Goal: Transaction & Acquisition: Purchase product/service

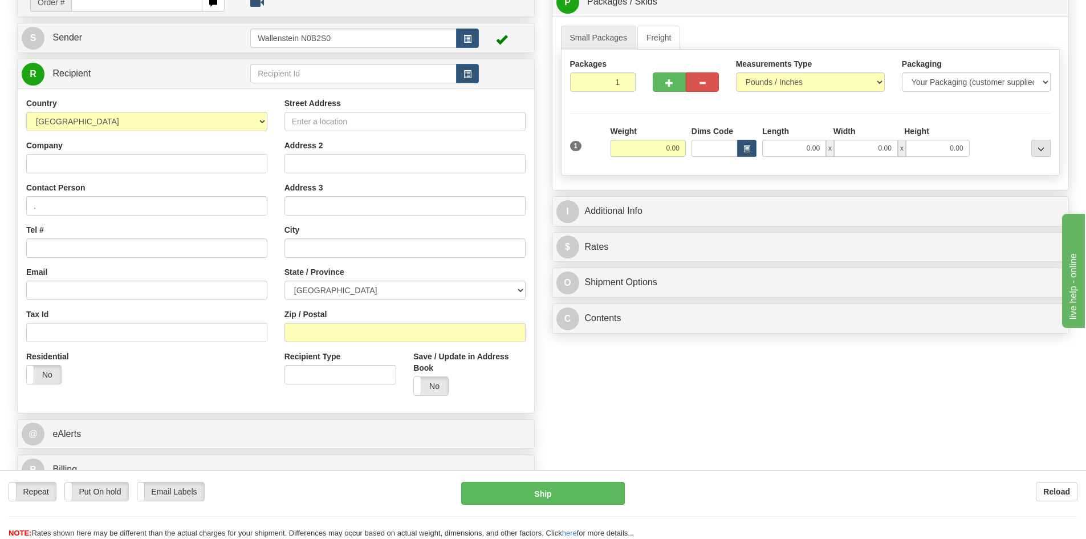
scroll to position [114, 0]
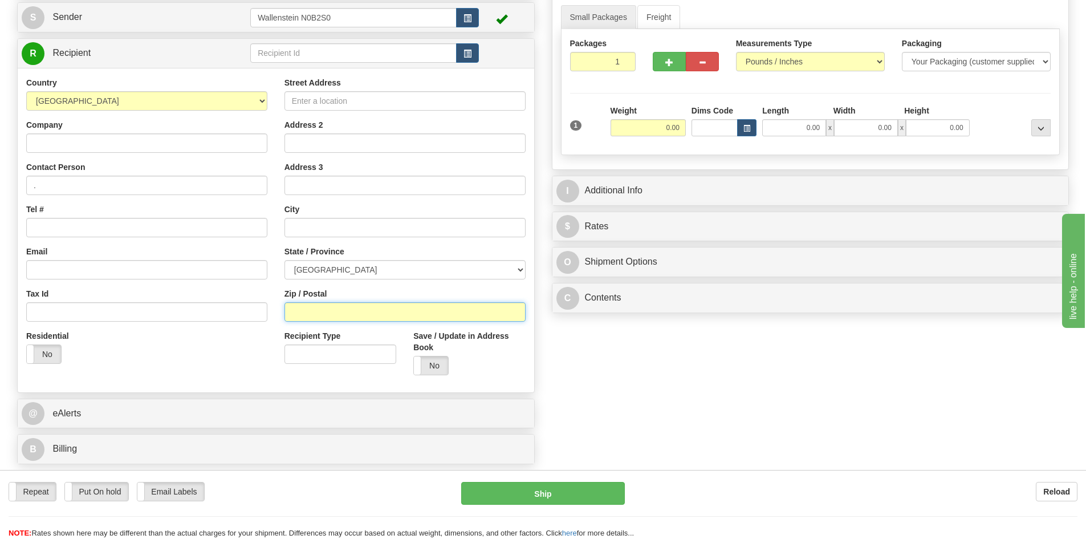
click at [303, 308] on input "Zip / Postal" at bounding box center [404, 311] width 241 height 19
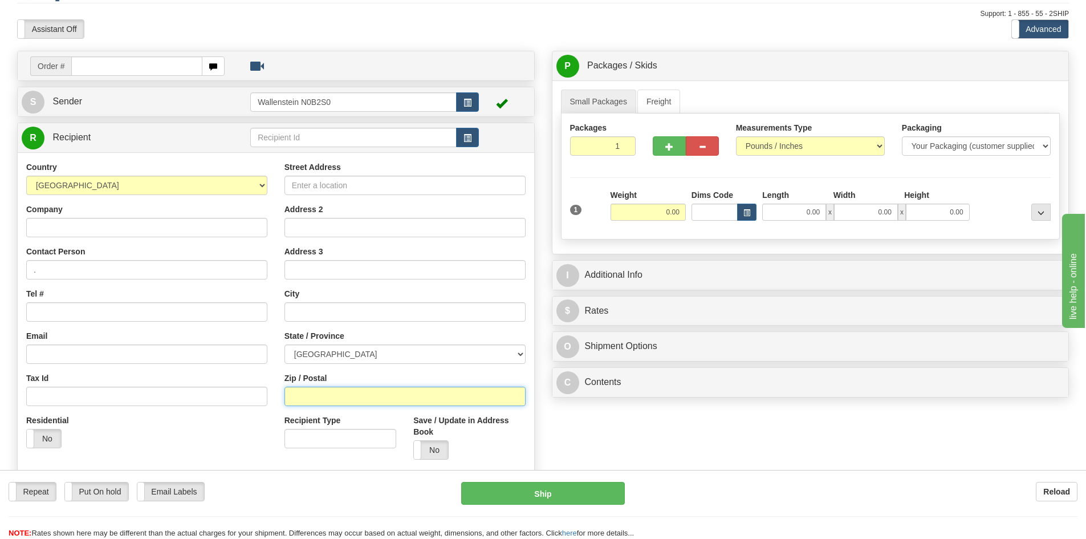
scroll to position [57, 0]
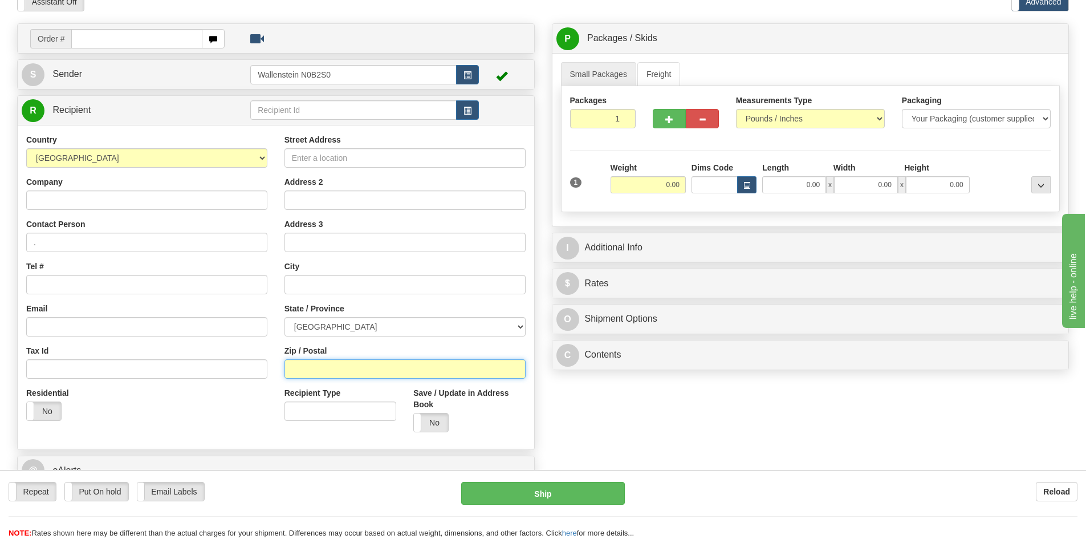
click at [325, 368] on input "Zip / Postal" at bounding box center [404, 368] width 241 height 19
paste input "N0K1N0"
type input "N0K1N0"
click at [368, 332] on select "ALBERTA BRITISH COLUMBIA MANITOBA NEW BRUNSWICK NEWFOUNDLAND NOVA SCOTIA NUNAVU…" at bounding box center [404, 326] width 241 height 19
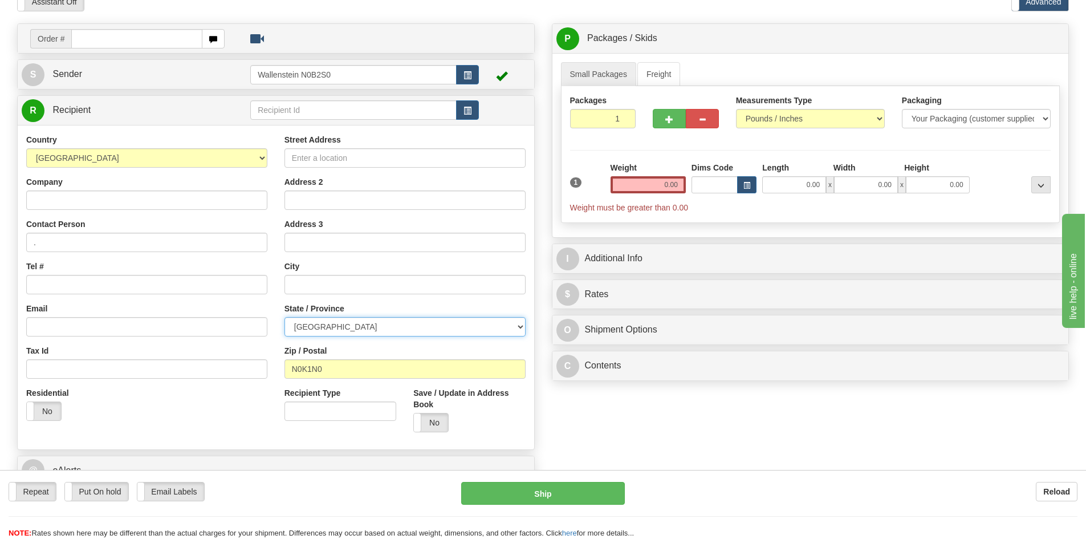
select select "ON"
click at [284, 317] on select "ALBERTA BRITISH COLUMBIA MANITOBA NEW BRUNSWICK NEWFOUNDLAND NOVA SCOTIA NUNAVU…" at bounding box center [404, 326] width 241 height 19
drag, startPoint x: 323, startPoint y: 161, endPoint x: 271, endPoint y: 160, distance: 51.9
click at [323, 161] on input "Street Address" at bounding box center [404, 157] width 241 height 19
click at [381, 164] on input "Street Address" at bounding box center [404, 157] width 241 height 19
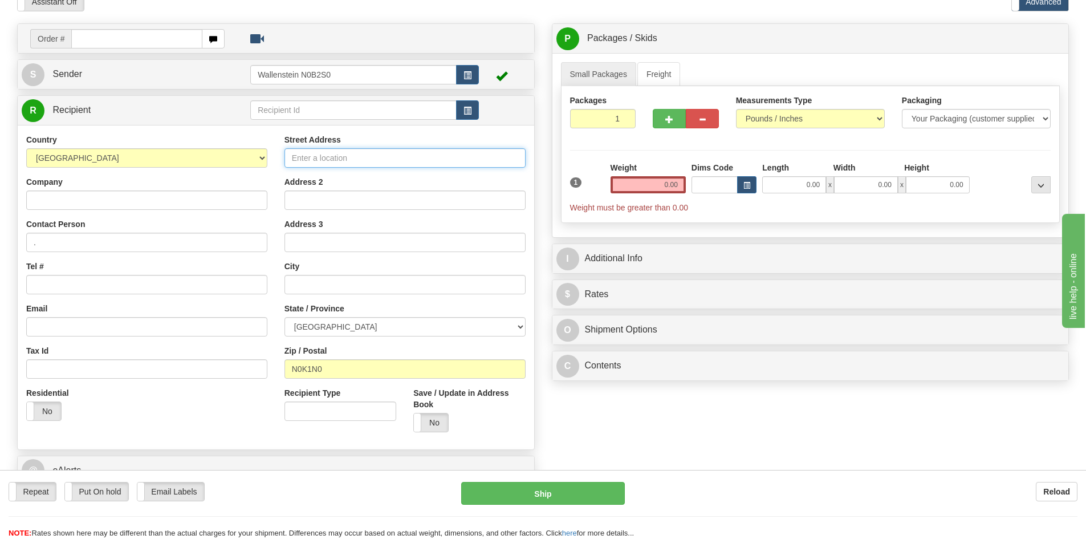
paste input "5922 Frank St"
type input "5922 Frank St"
click at [308, 284] on input "text" at bounding box center [404, 284] width 241 height 19
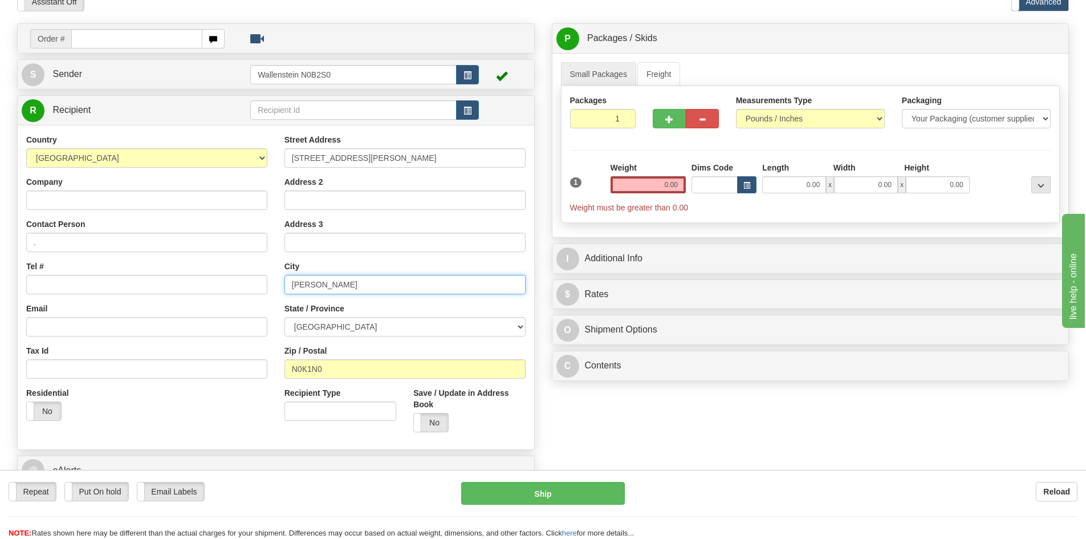
type input "Mitchel"
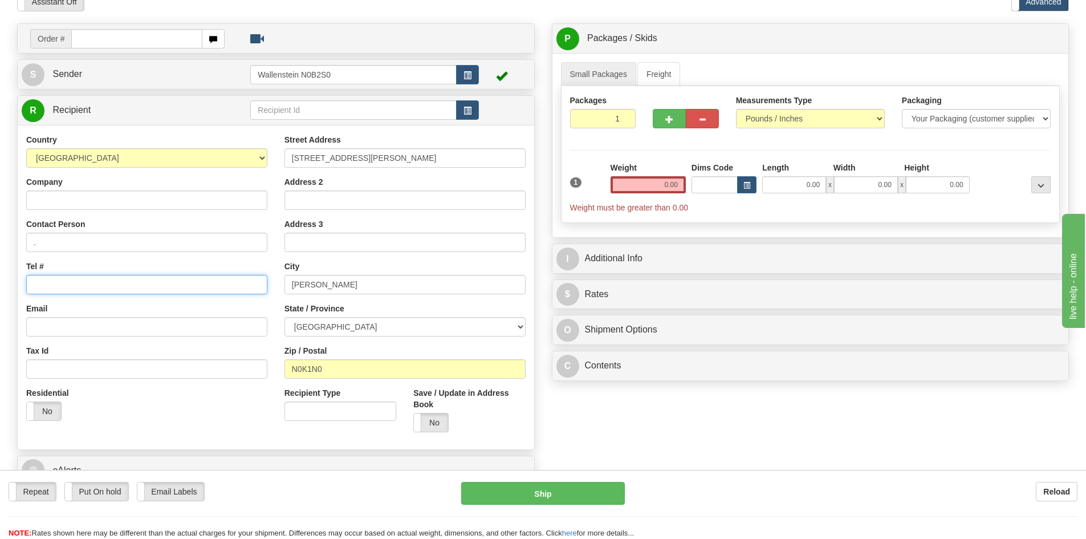
click at [84, 283] on input "Tel #" at bounding box center [146, 284] width 241 height 19
paste input "(519) 348-8483"
type input "(519) 348-8483"
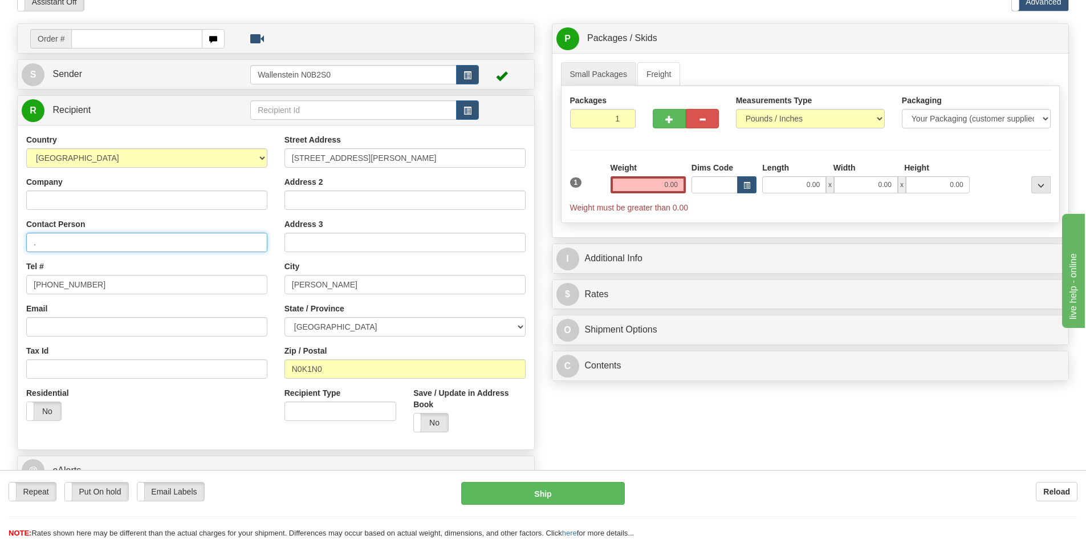
click at [90, 235] on input "." at bounding box center [146, 242] width 241 height 19
paste input "gwmcdougall@hogslat.com"
type input ".gwmcdougall@hogslat.com"
click at [99, 200] on input "Company" at bounding box center [146, 199] width 241 height 19
type input "Hog Slat Holdings"
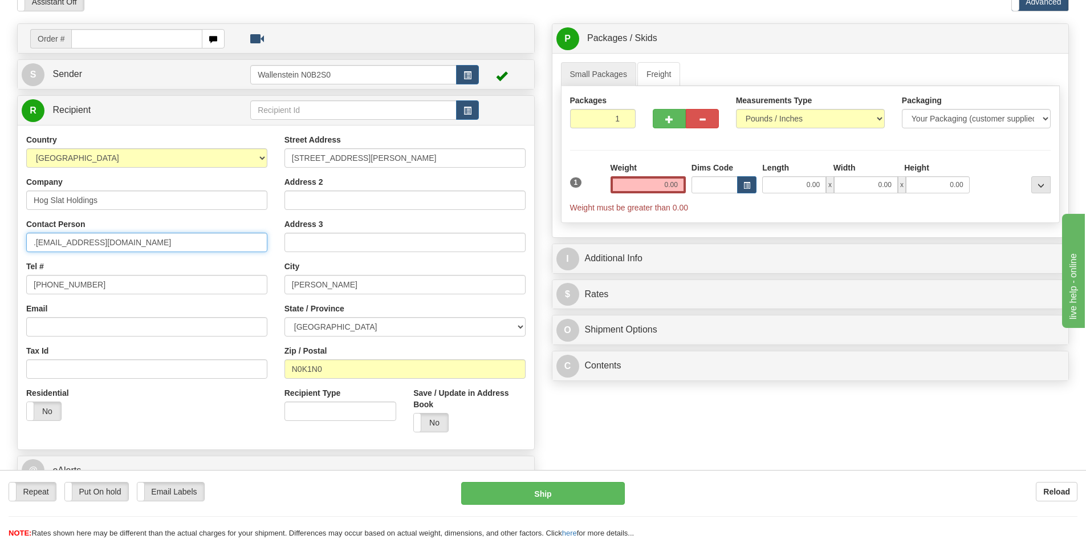
drag, startPoint x: 170, startPoint y: 248, endPoint x: -225, endPoint y: 270, distance: 394.9
click at [0, 270] on html "Training Course Close Toggle navigation Settings Shipping Preferences New Sende…" at bounding box center [543, 212] width 1086 height 539
click at [82, 328] on input "Email" at bounding box center [146, 326] width 241 height 19
paste input ".gwmcdougall@hogslat.com"
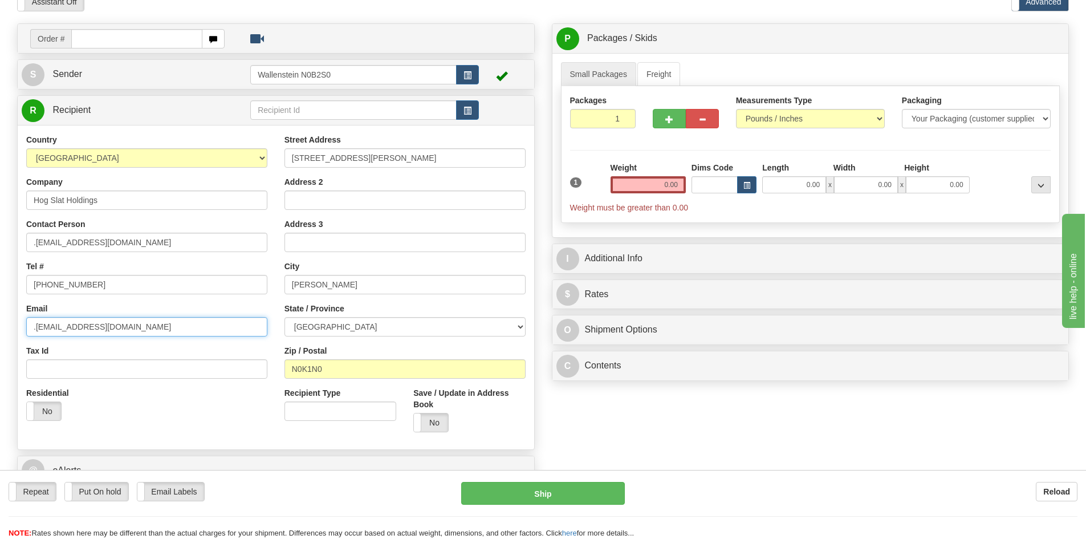
click at [34, 327] on input ".gwmcdougall@hogslat.com" at bounding box center [146, 326] width 241 height 19
type input "gwmcdougall@hogslat.com"
click at [795, 187] on input "0.00" at bounding box center [794, 184] width 64 height 17
type input "70.00"
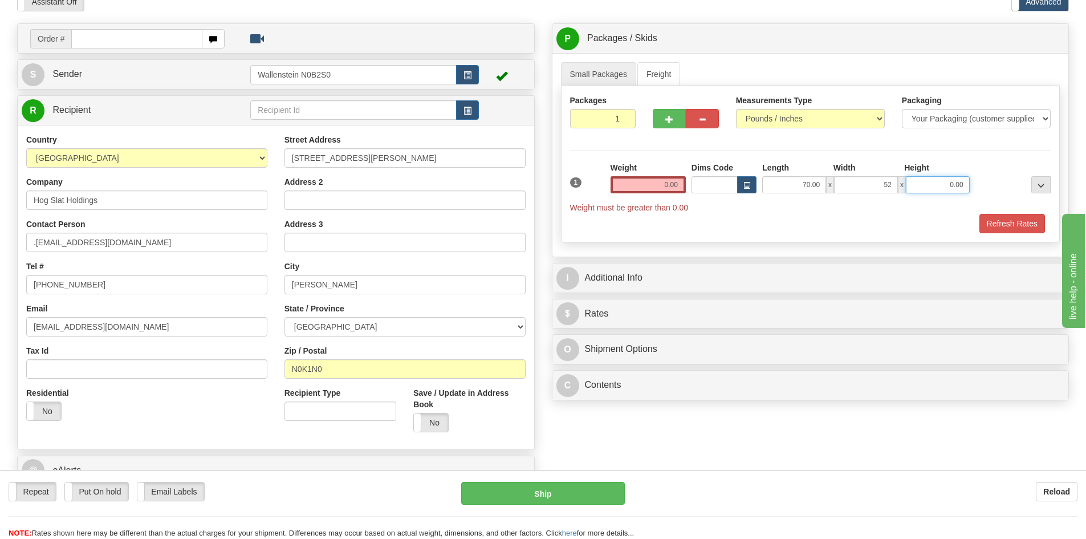
type input "52.00"
click at [662, 186] on input "0.00" at bounding box center [647, 184] width 75 height 17
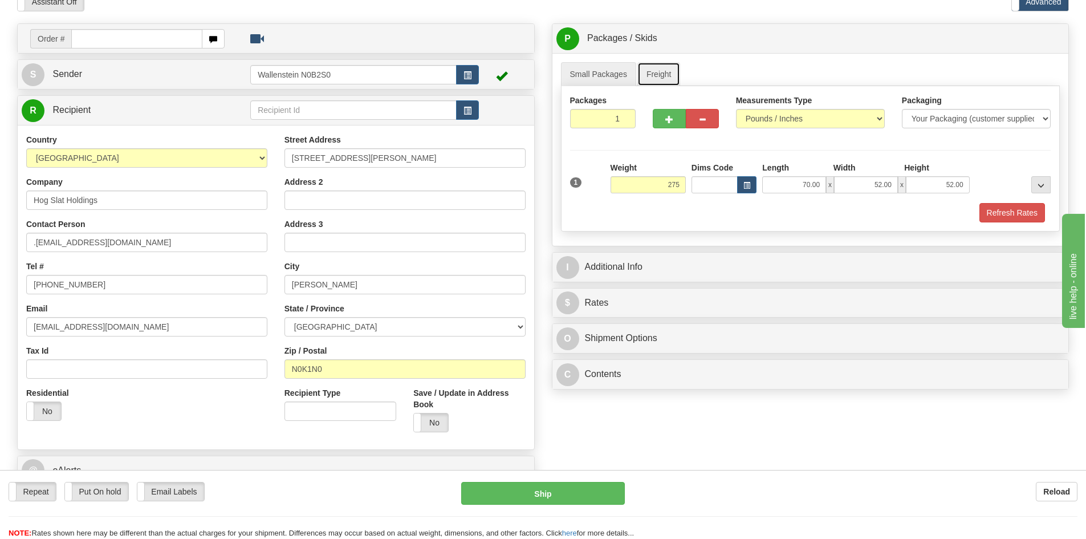
type input "275.00"
click at [663, 74] on link "Freight" at bounding box center [658, 74] width 43 height 24
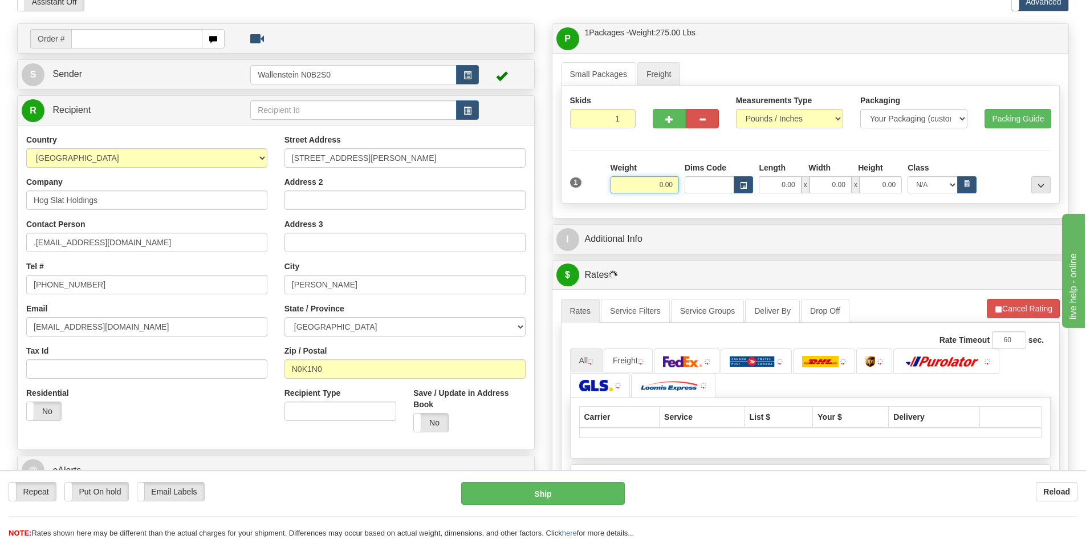
click at [641, 177] on input "0.00" at bounding box center [644, 184] width 68 height 17
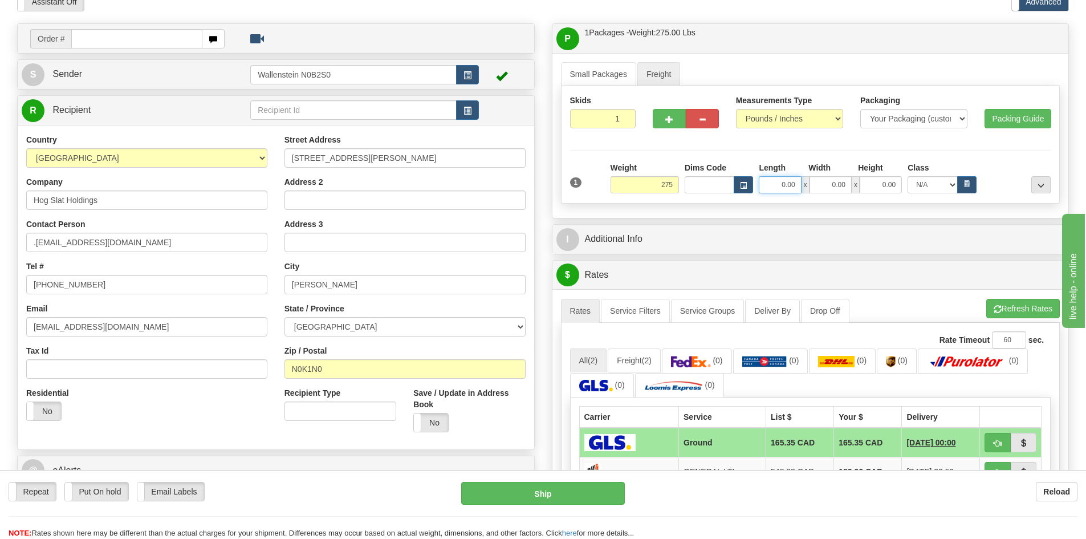
type input "275.00"
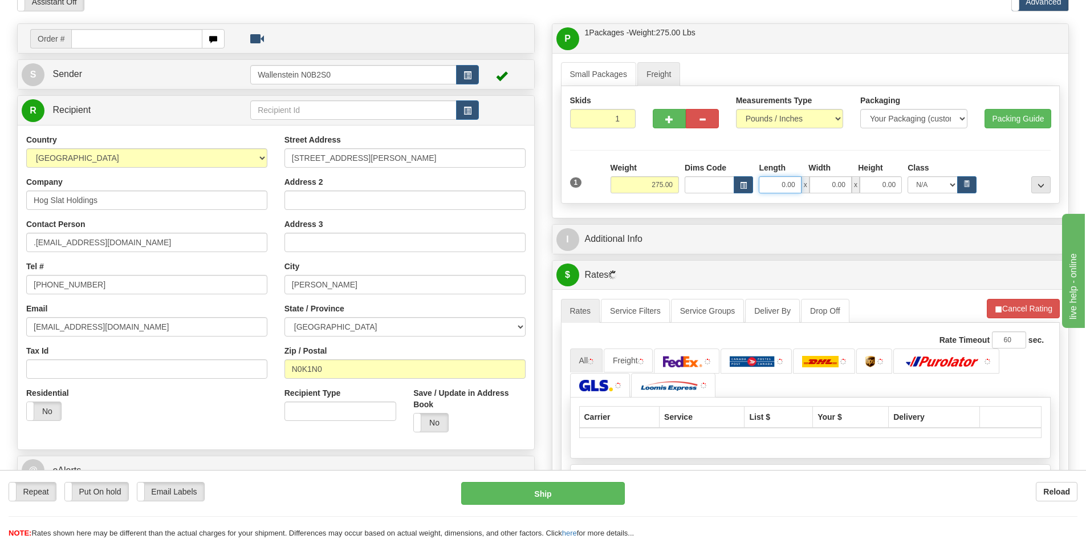
click at [784, 181] on input "0.00" at bounding box center [780, 184] width 42 height 17
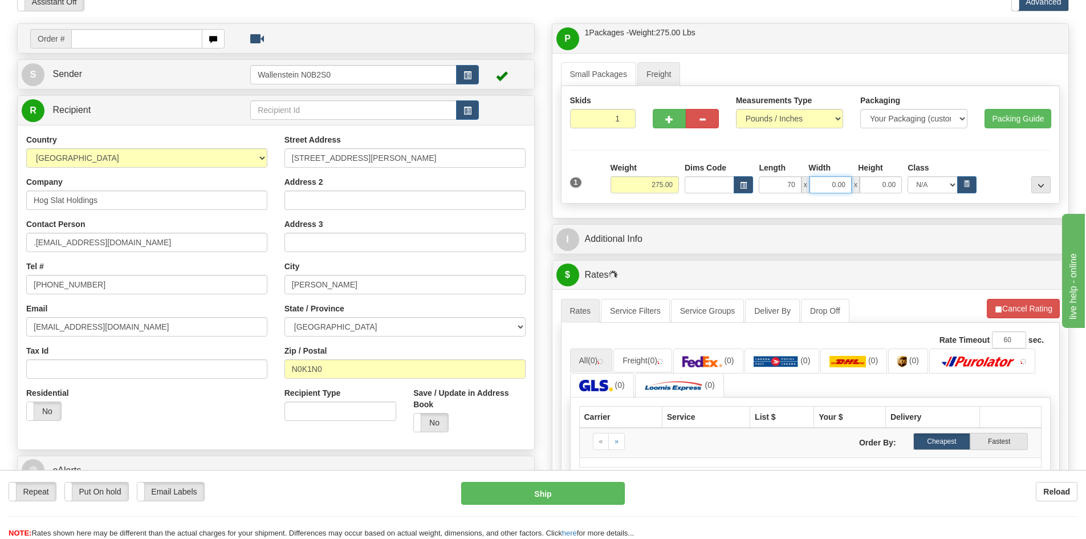
type input "70.00"
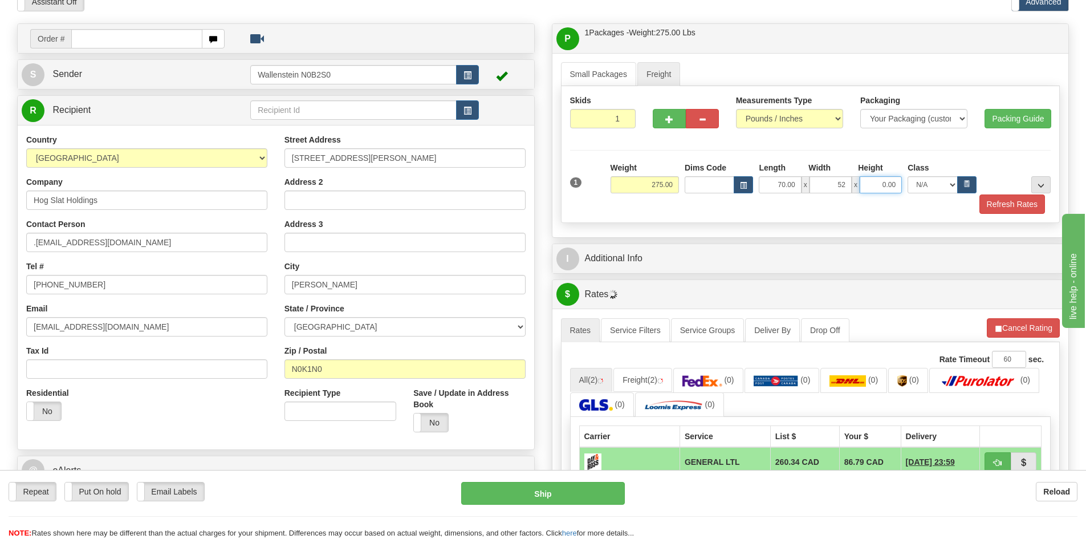
type input "52.00"
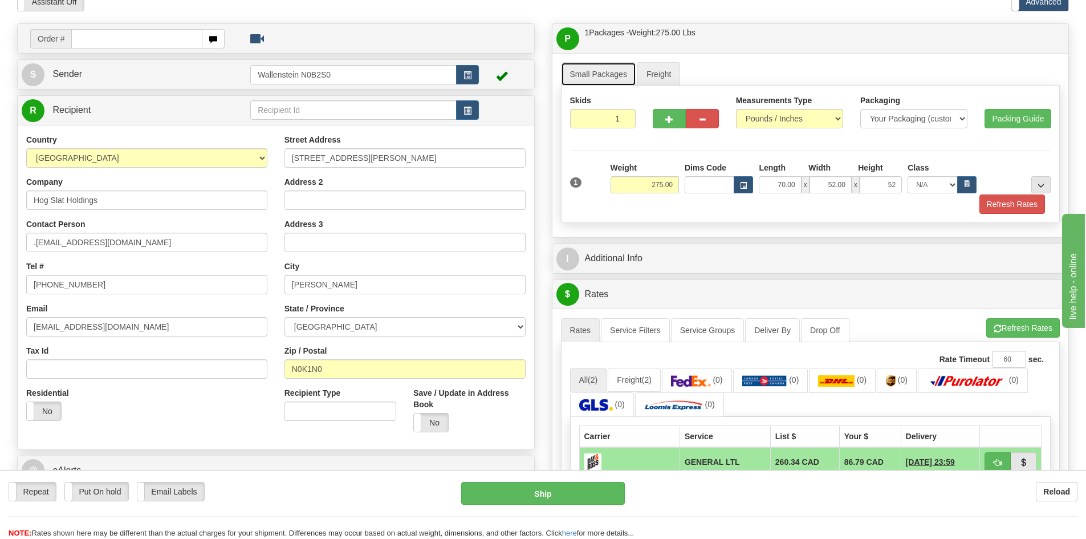
type input "52.00"
click at [588, 75] on link "Small Packages" at bounding box center [598, 74] width 75 height 24
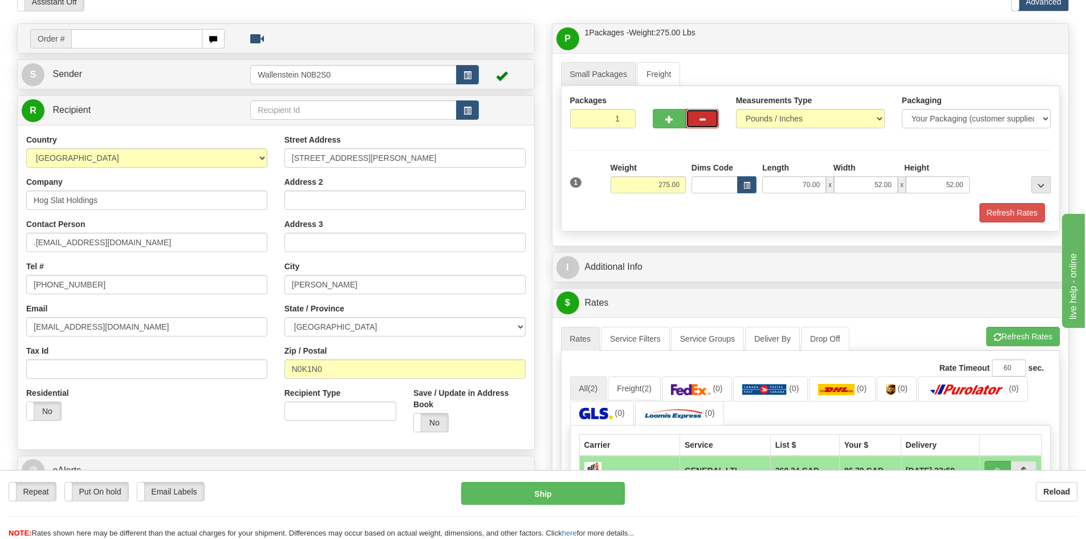
click at [696, 122] on button "button" at bounding box center [702, 118] width 33 height 19
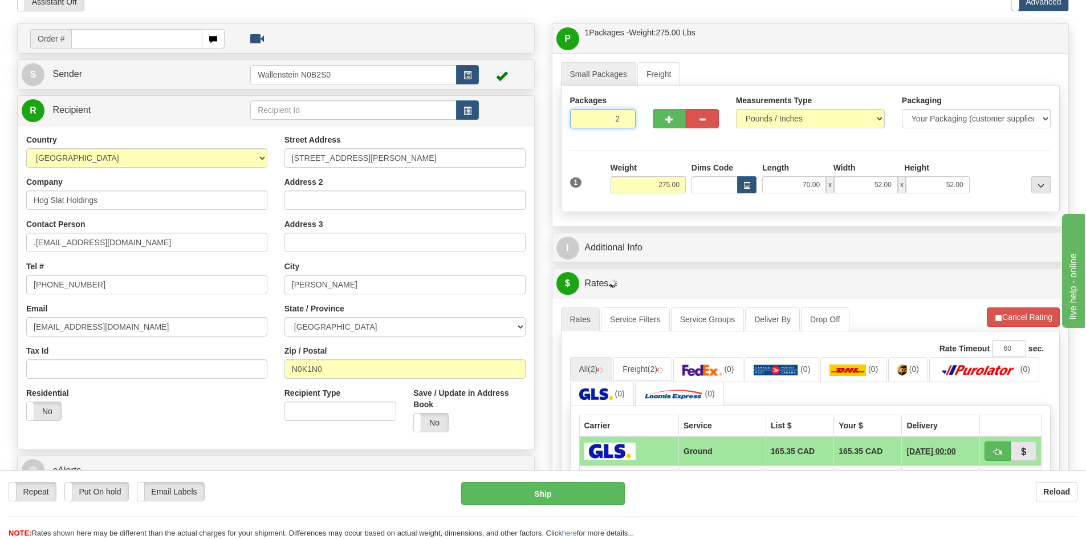
type input "2"
radio input "true"
click at [624, 116] on input "2" at bounding box center [603, 118] width 66 height 19
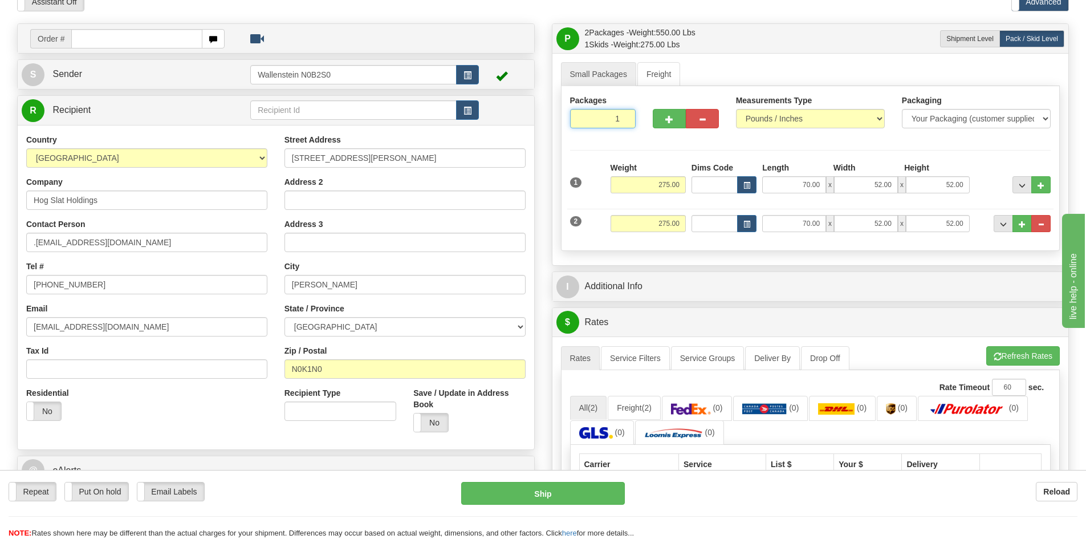
click at [625, 123] on input "1" at bounding box center [603, 118] width 66 height 19
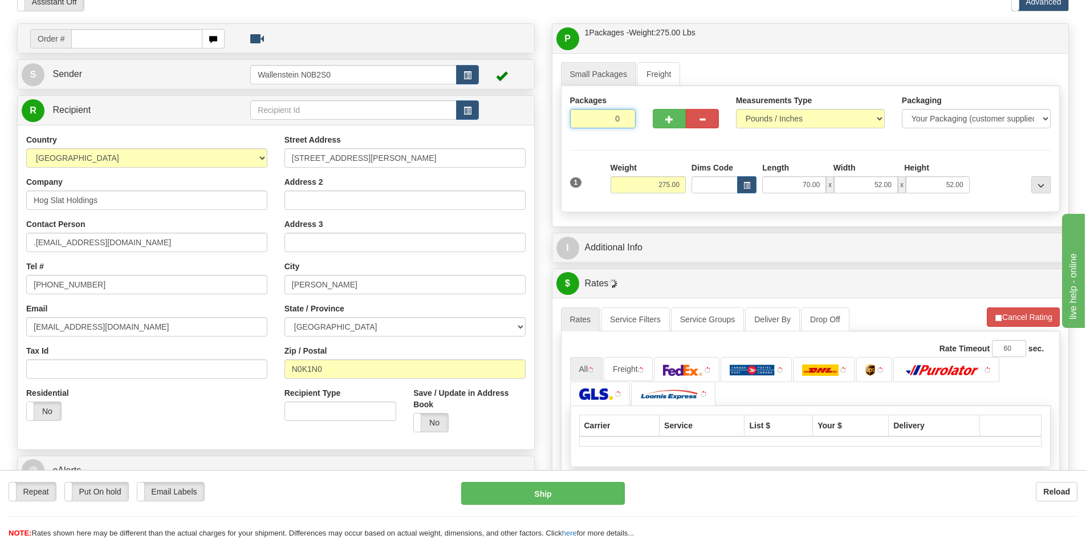
click at [625, 123] on input "0" at bounding box center [603, 118] width 66 height 19
type input "1"
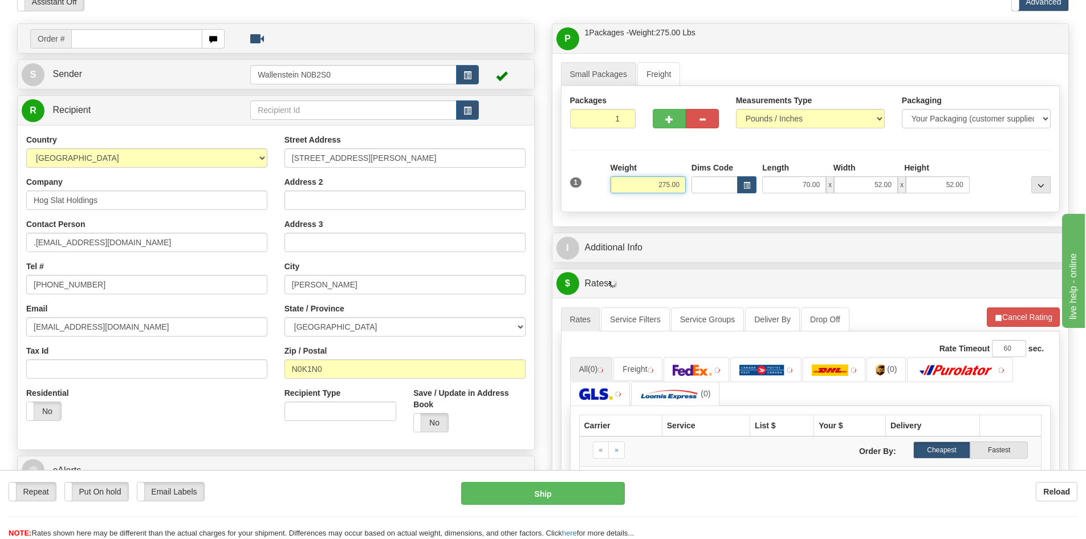
drag, startPoint x: 652, startPoint y: 184, endPoint x: 707, endPoint y: 187, distance: 55.4
click at [707, 187] on div "1 Weight 275.00 Dims Code x" at bounding box center [810, 182] width 487 height 40
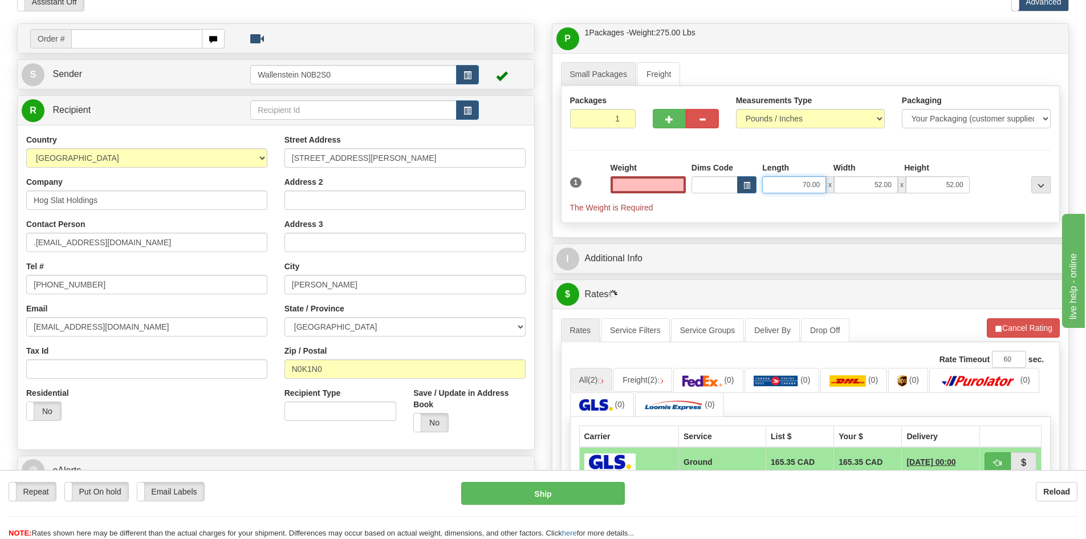
type input "0.00"
drag, startPoint x: 801, startPoint y: 189, endPoint x: 854, endPoint y: 185, distance: 52.6
click at [854, 185] on div "70.00 x 52.00 x 52.00" at bounding box center [865, 184] width 207 height 17
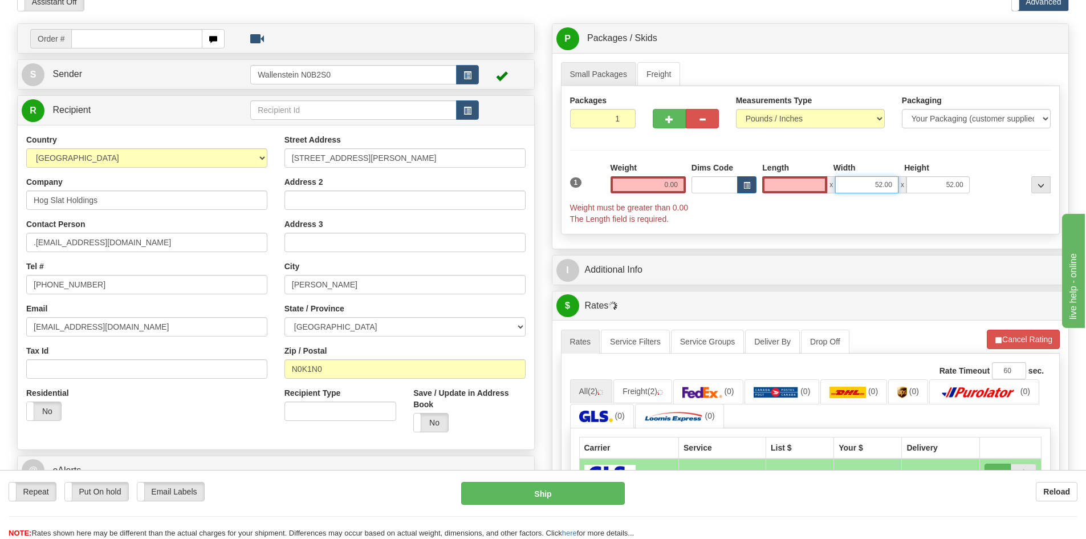
type input "0.00"
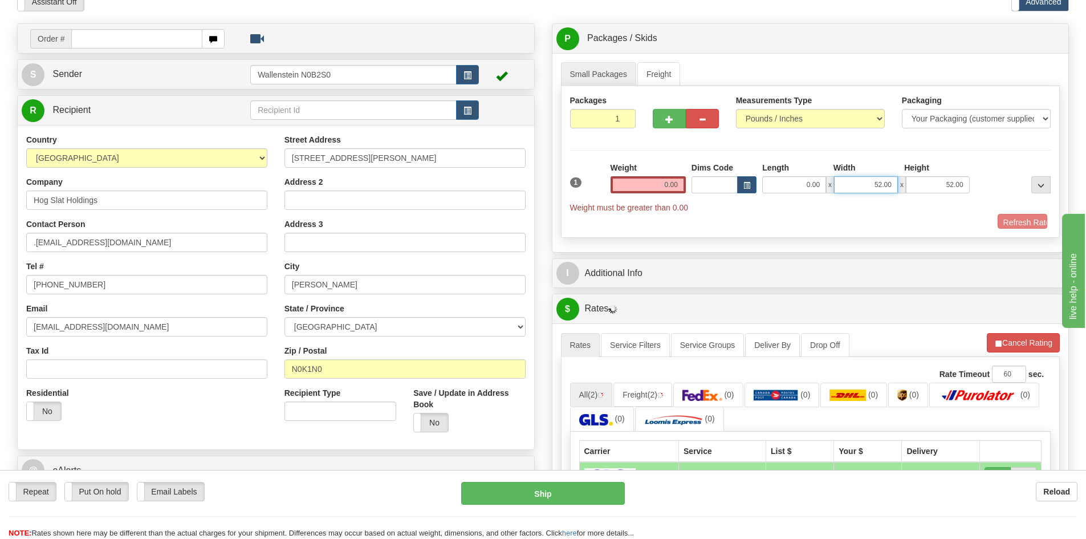
drag, startPoint x: 863, startPoint y: 185, endPoint x: 944, endPoint y: 188, distance: 80.4
click at [944, 188] on div "0.00 x 52.00 x 52.00" at bounding box center [865, 184] width 207 height 17
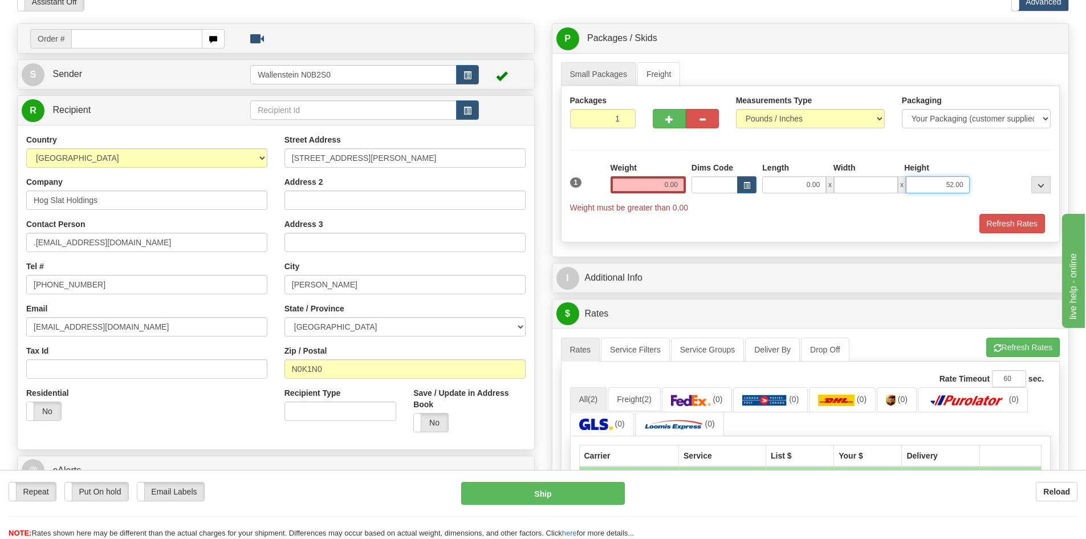
type input "0.00"
drag, startPoint x: 944, startPoint y: 188, endPoint x: 984, endPoint y: 187, distance: 39.9
click at [984, 187] on div "1 Weight 0.00 Dims Code 0.00" at bounding box center [810, 187] width 487 height 51
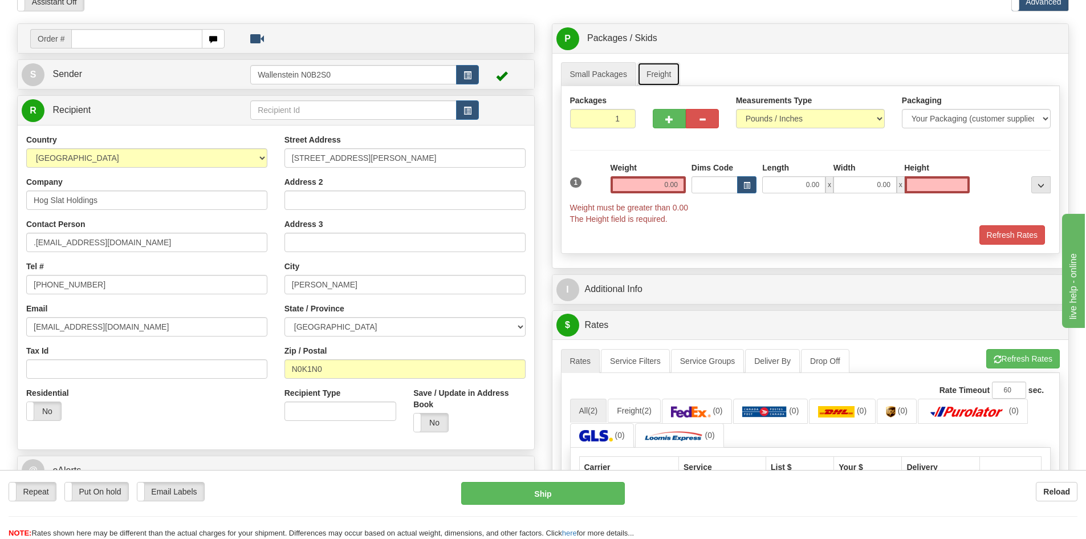
type input "0.00"
click at [649, 72] on link "Freight" at bounding box center [658, 74] width 43 height 24
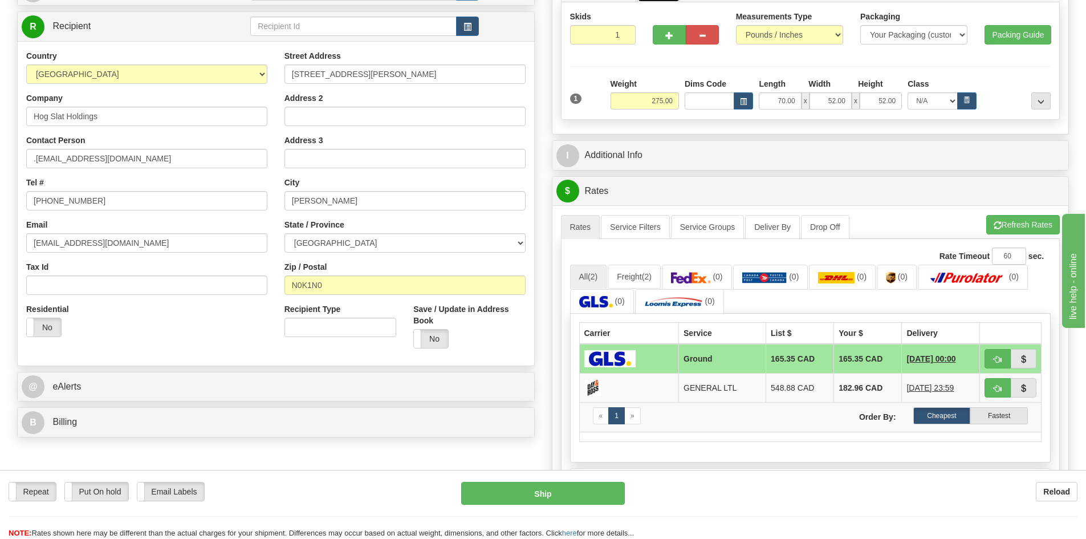
scroll to position [171, 0]
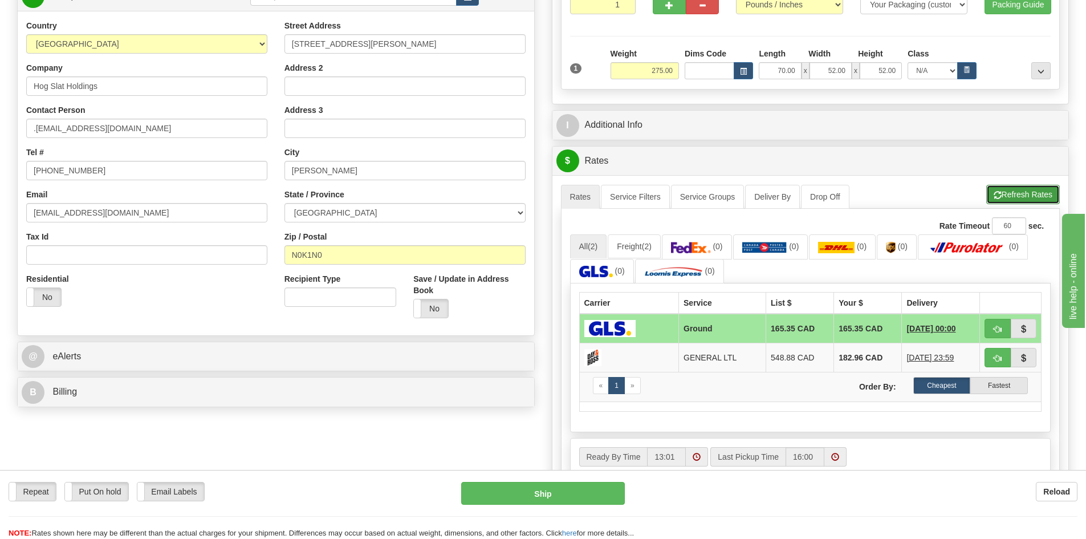
click at [1028, 198] on button "Refresh Rates" at bounding box center [1023, 194] width 74 height 19
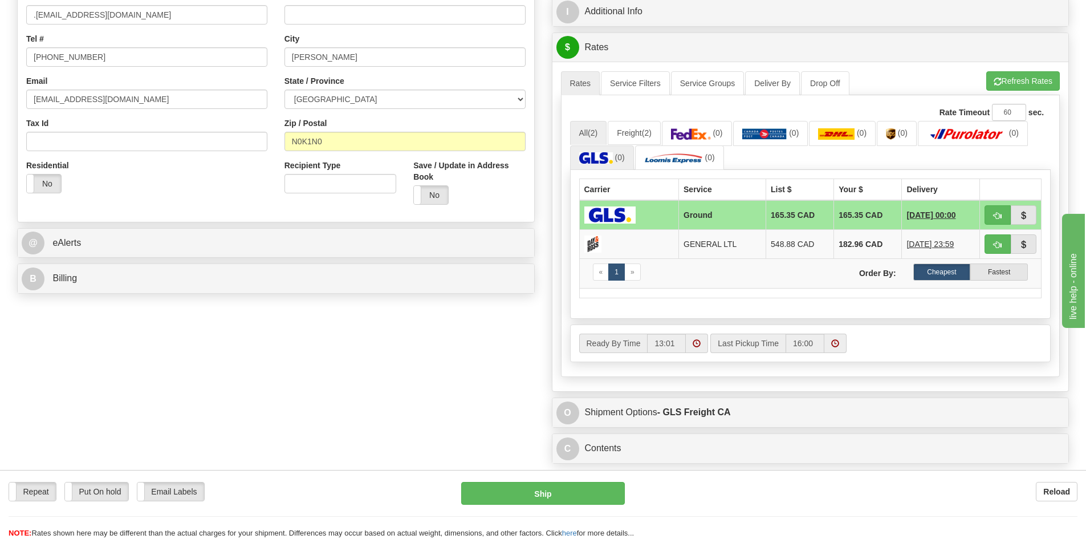
scroll to position [285, 0]
click at [646, 135] on span "(2)" at bounding box center [647, 132] width 10 height 9
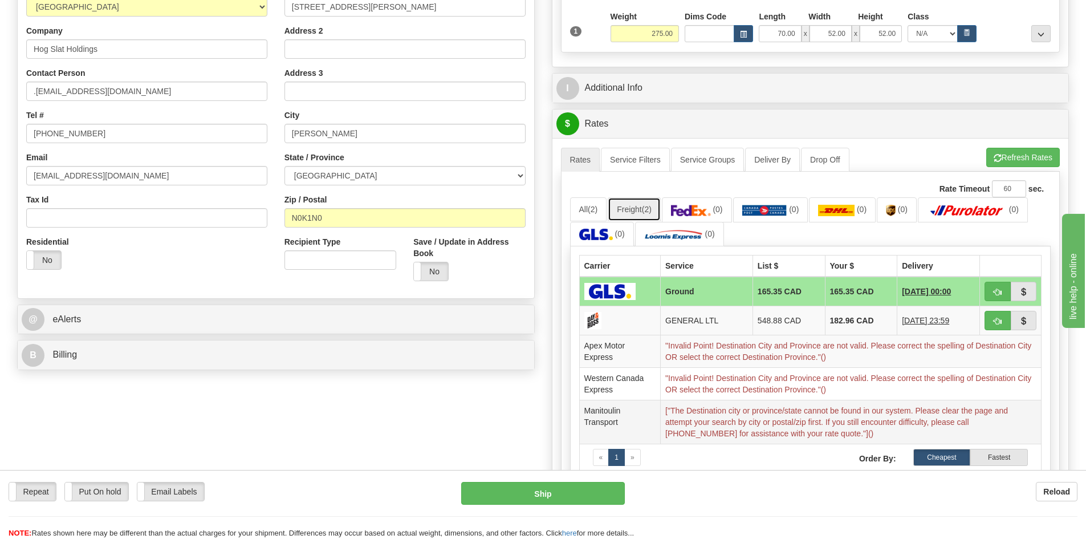
scroll to position [228, 0]
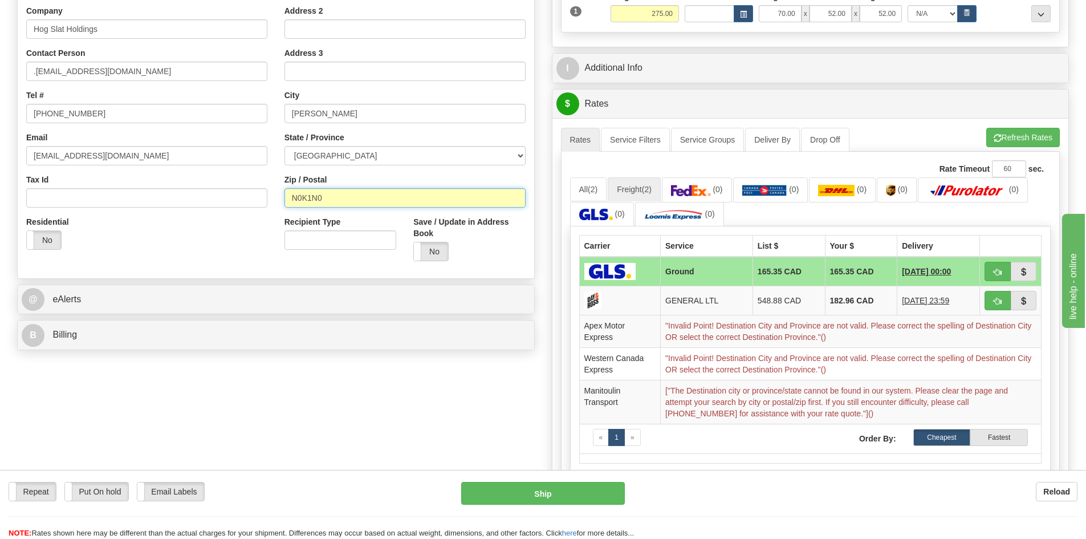
click at [308, 202] on input "N0K1N0" at bounding box center [404, 197] width 241 height 19
type input "N0K 1N0"
click at [1036, 144] on button "Refresh Rates" at bounding box center [1023, 137] width 74 height 19
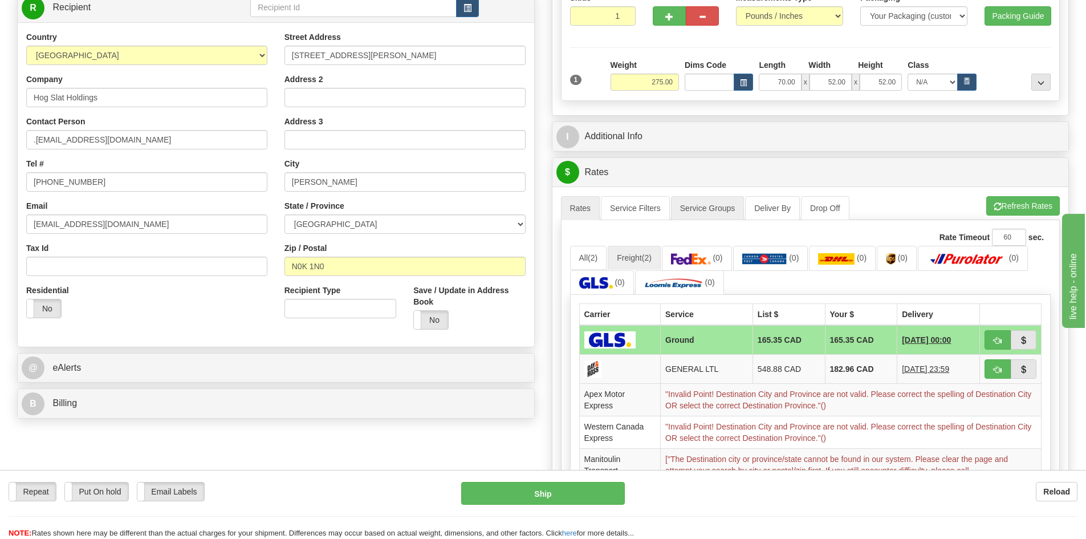
scroll to position [57, 0]
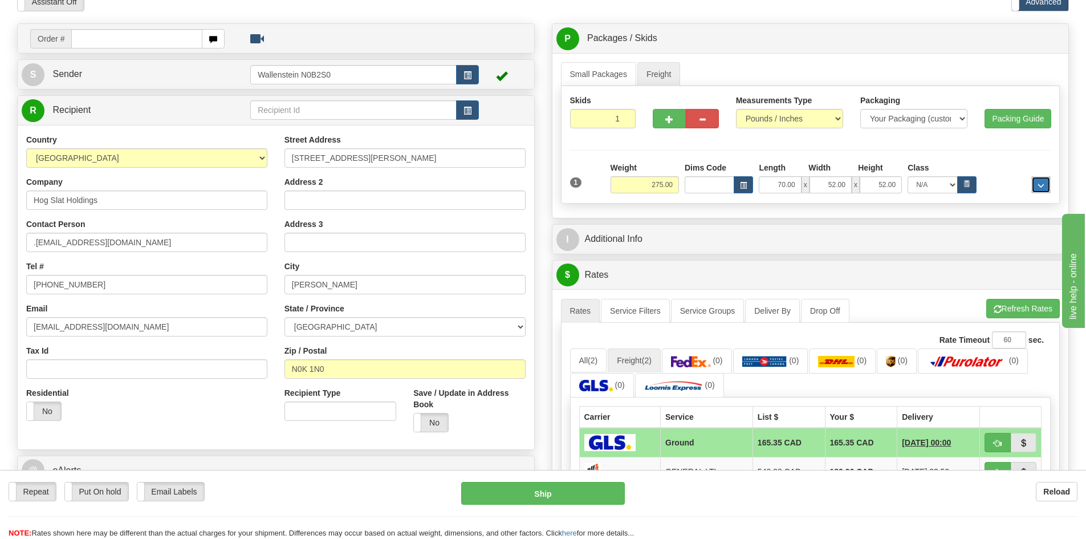
click at [1045, 190] on button "..." at bounding box center [1040, 184] width 19 height 17
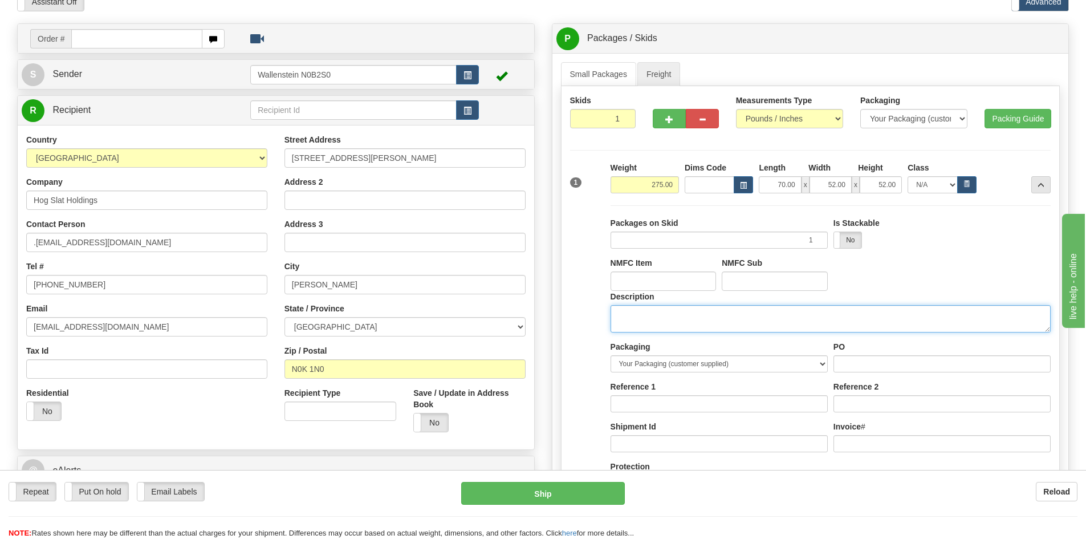
click at [728, 322] on textarea "Description" at bounding box center [830, 318] width 440 height 27
click at [642, 318] on textarea "Farm SUpply" at bounding box center [830, 318] width 440 height 27
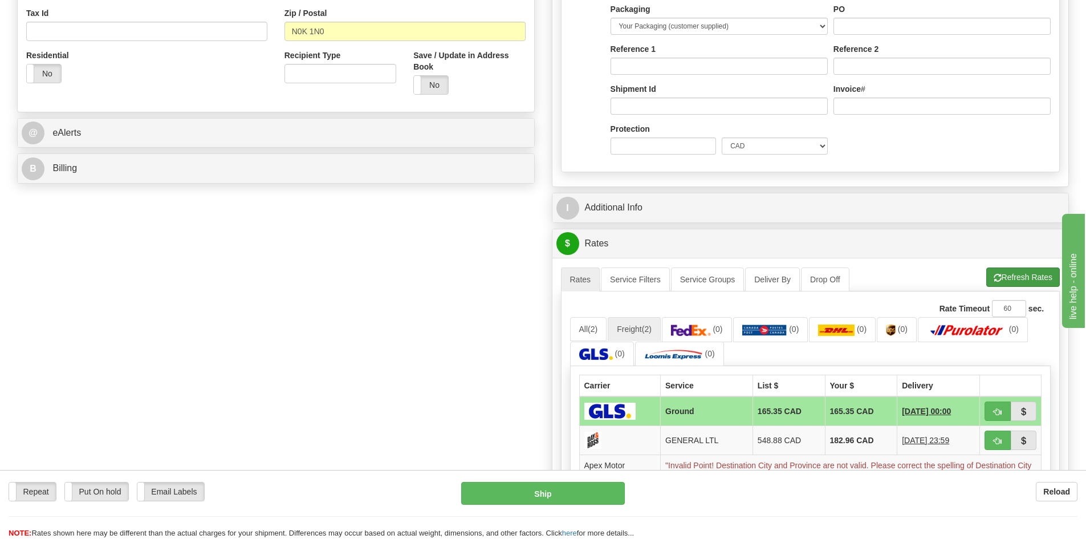
scroll to position [399, 0]
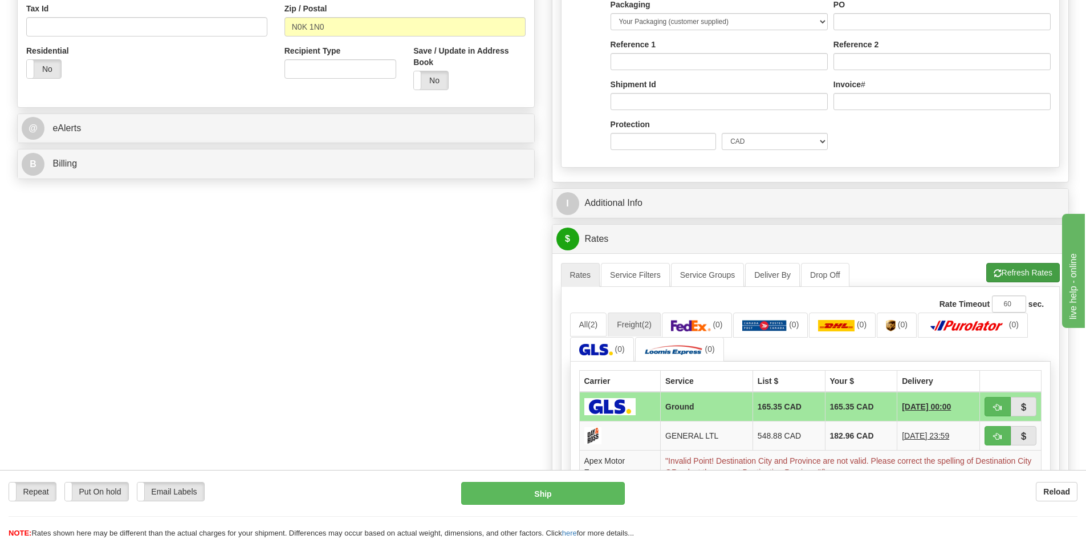
type textarea "Farm Supply"
click at [1013, 274] on button "Refresh Rates" at bounding box center [1023, 272] width 74 height 19
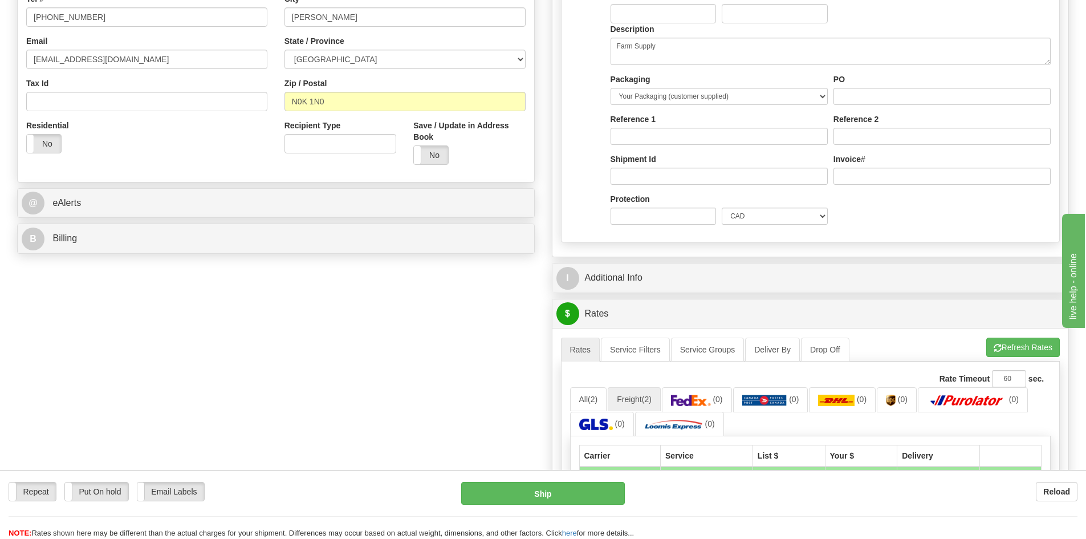
scroll to position [114, 0]
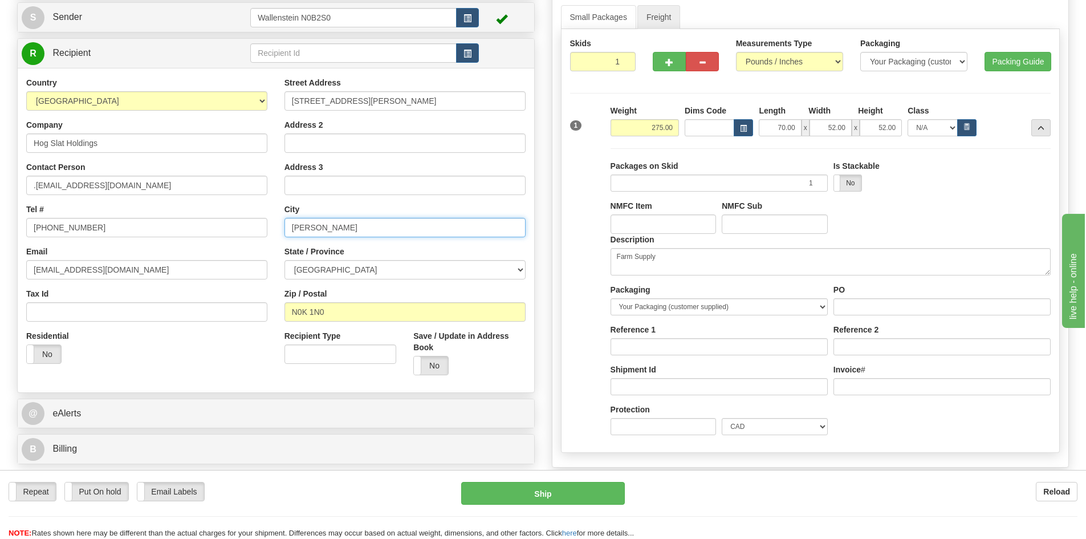
click at [350, 231] on input "Mitchel" at bounding box center [404, 227] width 241 height 19
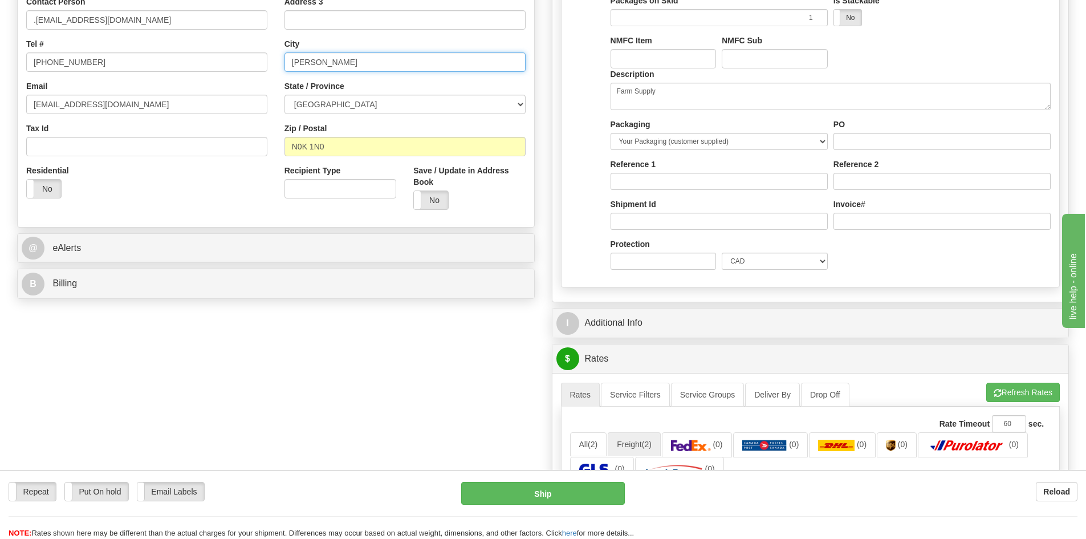
scroll to position [285, 0]
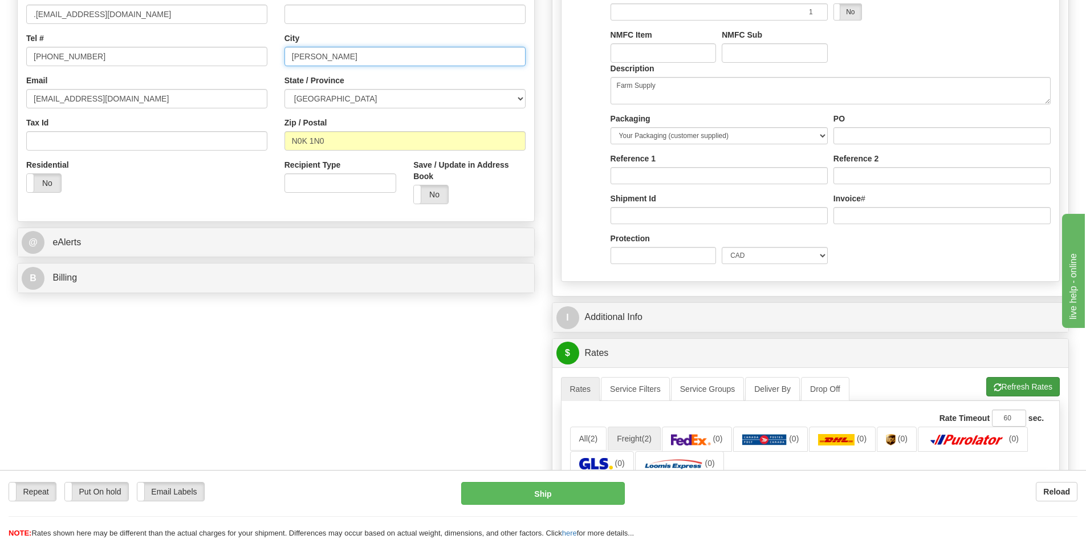
type input "[PERSON_NAME]"
click at [1041, 394] on button "Refresh Rates" at bounding box center [1023, 386] width 74 height 19
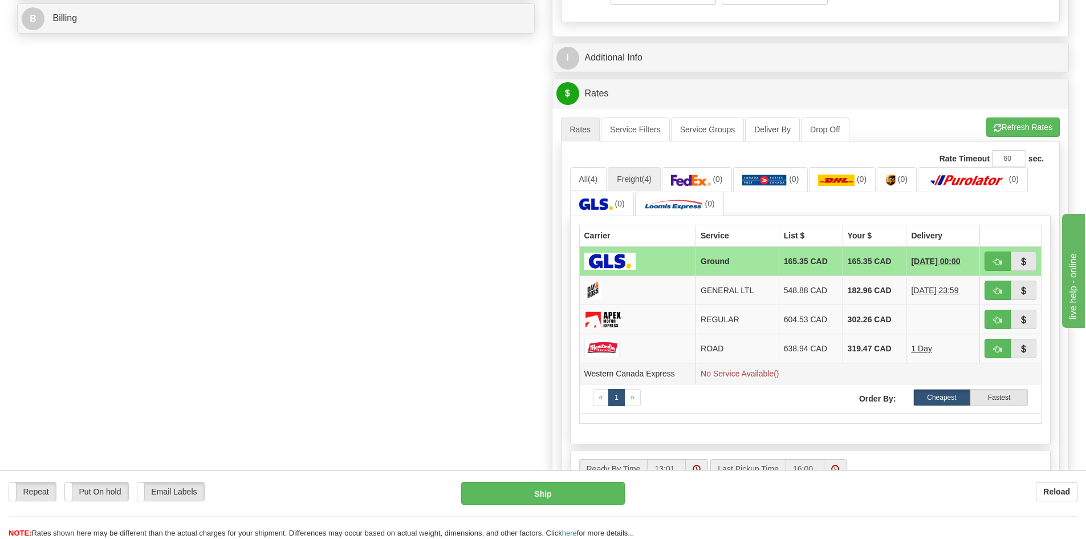
scroll to position [570, 0]
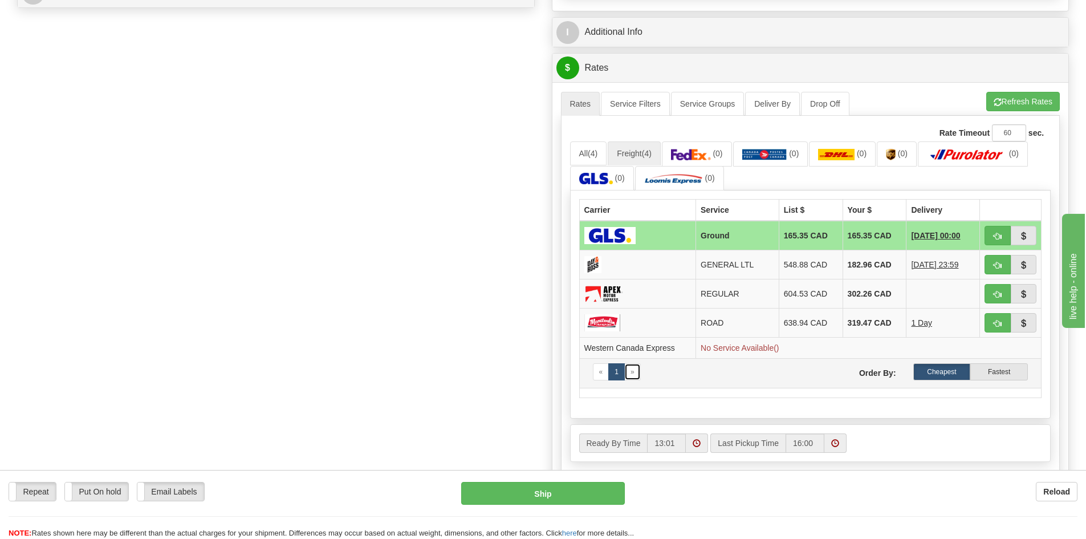
click at [634, 372] on span "»" at bounding box center [632, 372] width 4 height 8
click at [1001, 235] on span "button" at bounding box center [997, 236] width 8 height 7
type input "GRD"
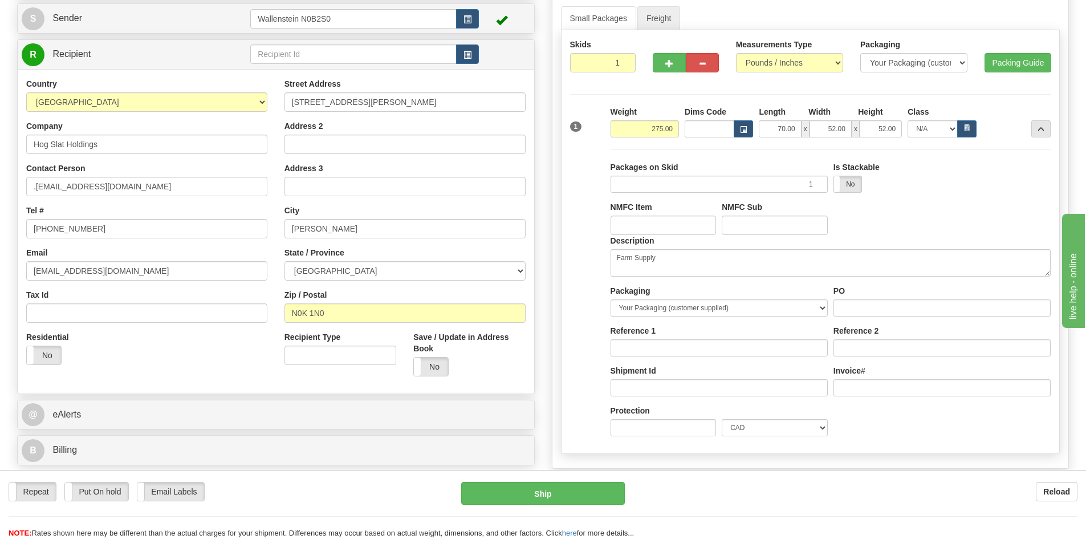
scroll to position [103, 0]
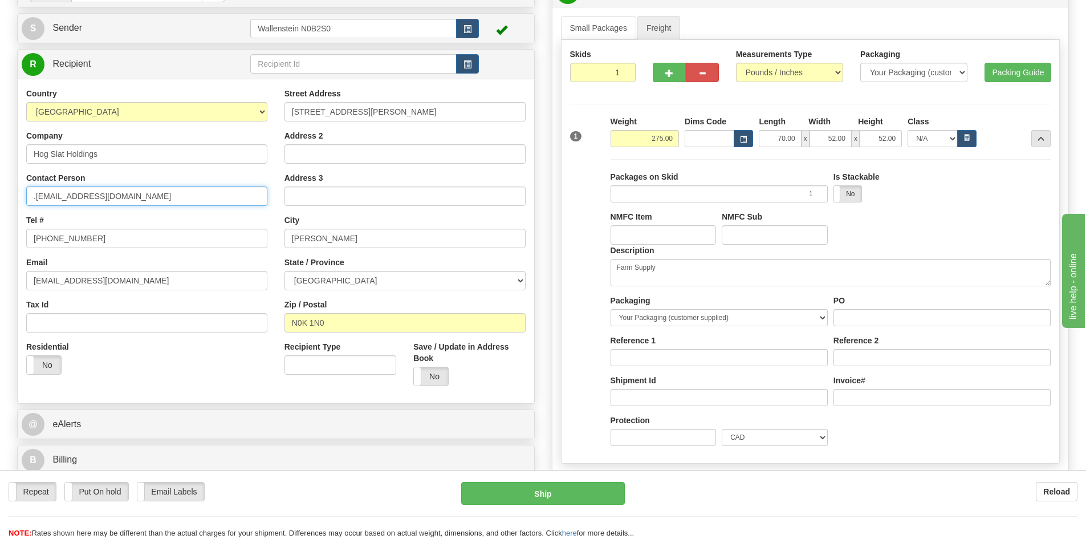
click at [36, 198] on input ".gwmcdougall@hogslat.com" at bounding box center [146, 195] width 241 height 19
click at [112, 178] on div "Contact Person gwmcdougall@hogslat.com" at bounding box center [146, 189] width 241 height 34
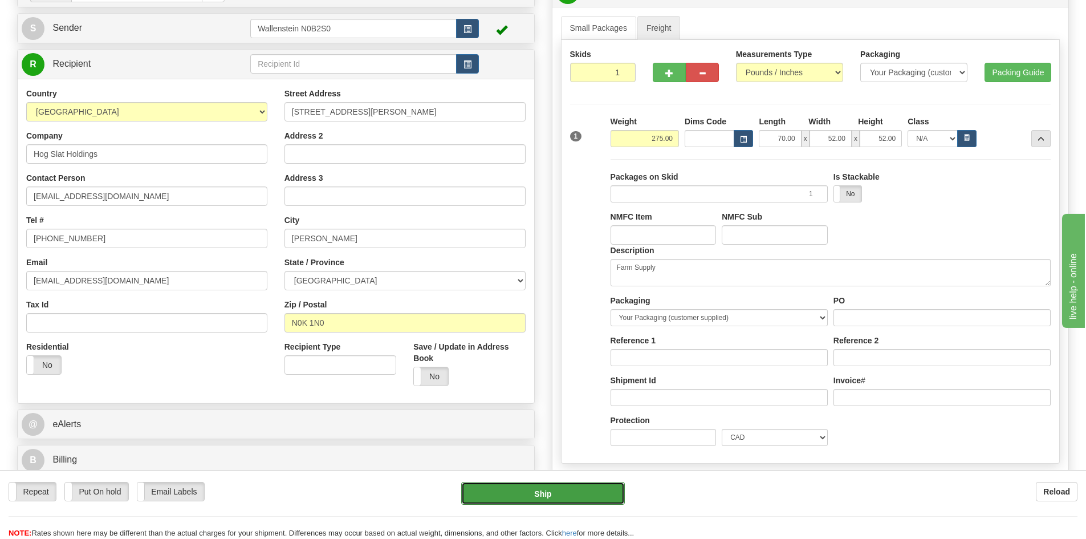
click at [515, 494] on button "Ship" at bounding box center [543, 493] width 164 height 23
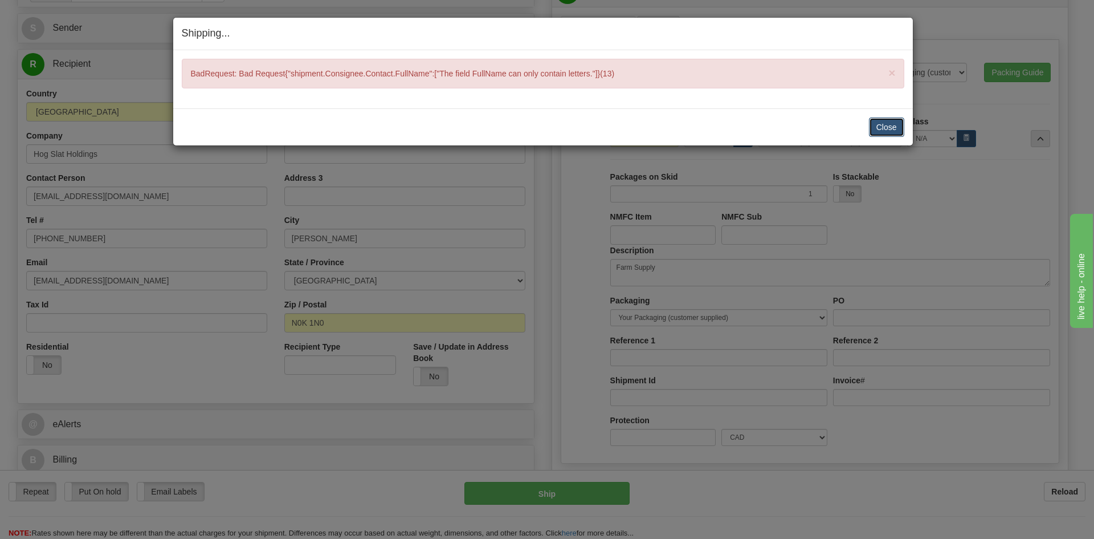
click at [882, 123] on button "Close" at bounding box center [886, 126] width 35 height 19
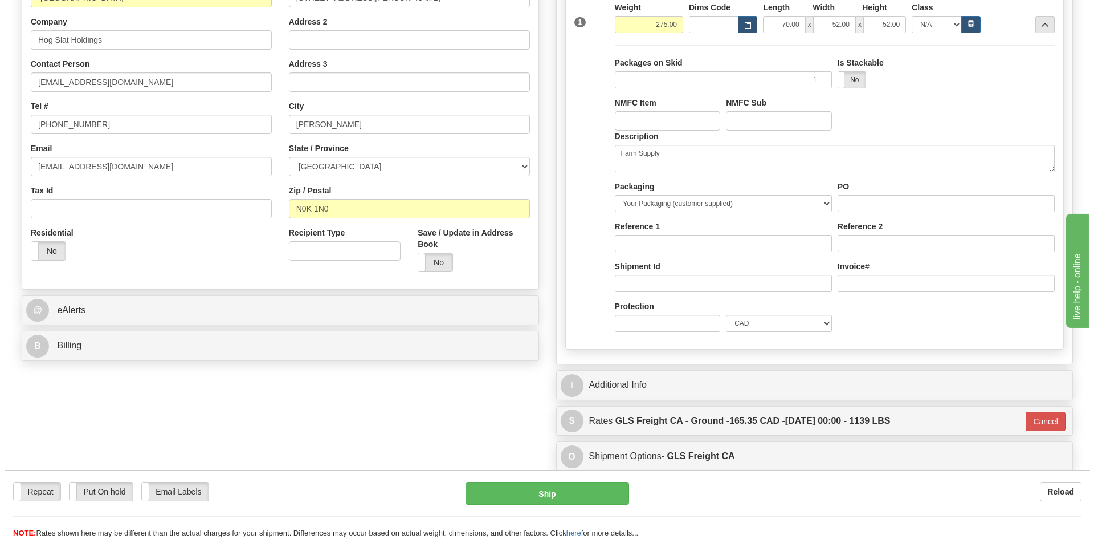
scroll to position [160, 0]
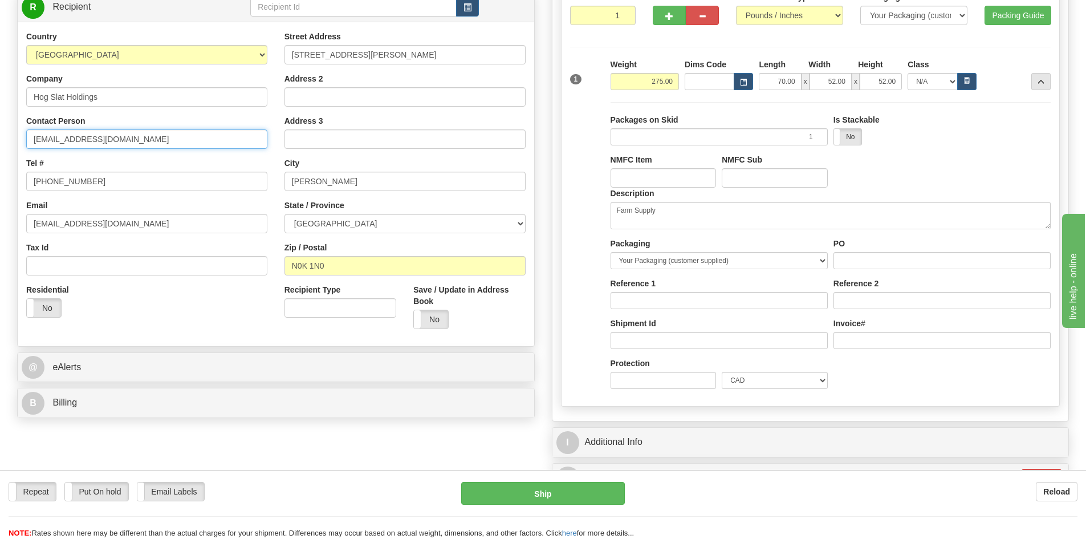
drag, startPoint x: 138, startPoint y: 138, endPoint x: -7, endPoint y: 115, distance: 146.6
click at [0, 115] on html "Training Course Close Toggle navigation Settings Shipping Preferences New Sende…" at bounding box center [543, 109] width 1086 height 539
click at [43, 136] on input "gwmcdougall@hogslat.com" at bounding box center [146, 138] width 241 height 19
drag, startPoint x: 43, startPoint y: 136, endPoint x: 36, endPoint y: 136, distance: 6.8
click at [36, 136] on input "gwmcdougall@hogslat.com" at bounding box center [146, 138] width 241 height 19
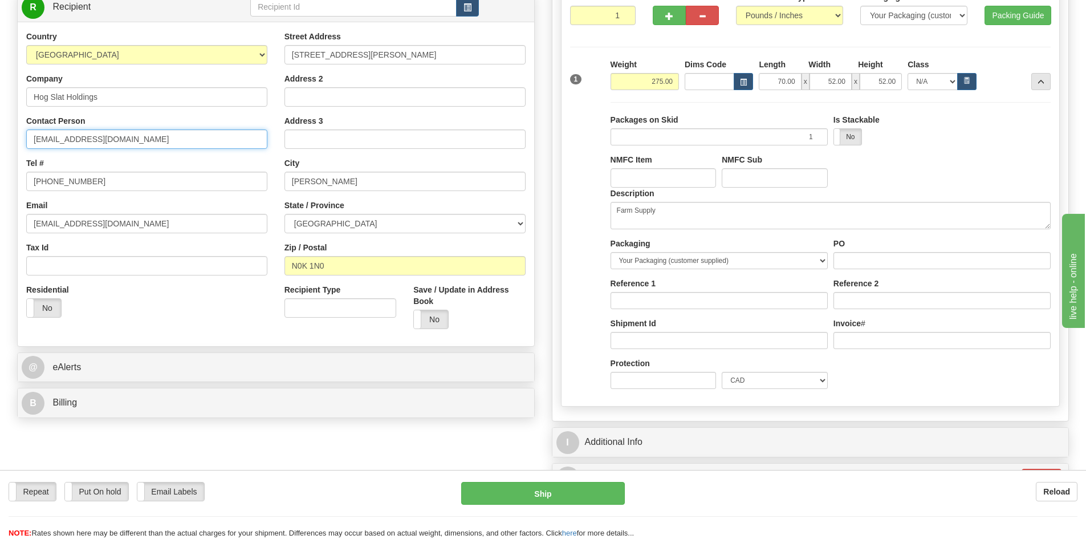
click at [44, 136] on input "gwmcdougall@hogslat.com" at bounding box center [146, 138] width 241 height 19
drag, startPoint x: 44, startPoint y: 136, endPoint x: 36, endPoint y: 137, distance: 8.0
click at [36, 137] on input "gwmcdougall@hogslat.com" at bounding box center [146, 138] width 241 height 19
click at [45, 137] on input "gwmcdougall@hogslat.com" at bounding box center [146, 138] width 241 height 19
drag, startPoint x: 137, startPoint y: 142, endPoint x: 72, endPoint y: 144, distance: 65.0
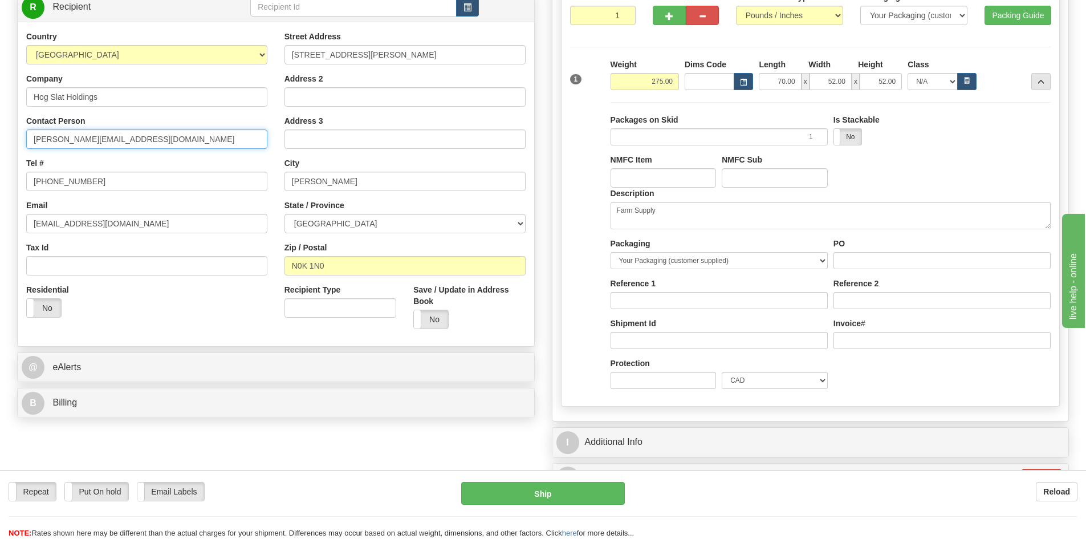
click at [72, 144] on input "mcdougall@hogslat.com" at bounding box center [146, 138] width 241 height 19
type input "mcdougall"
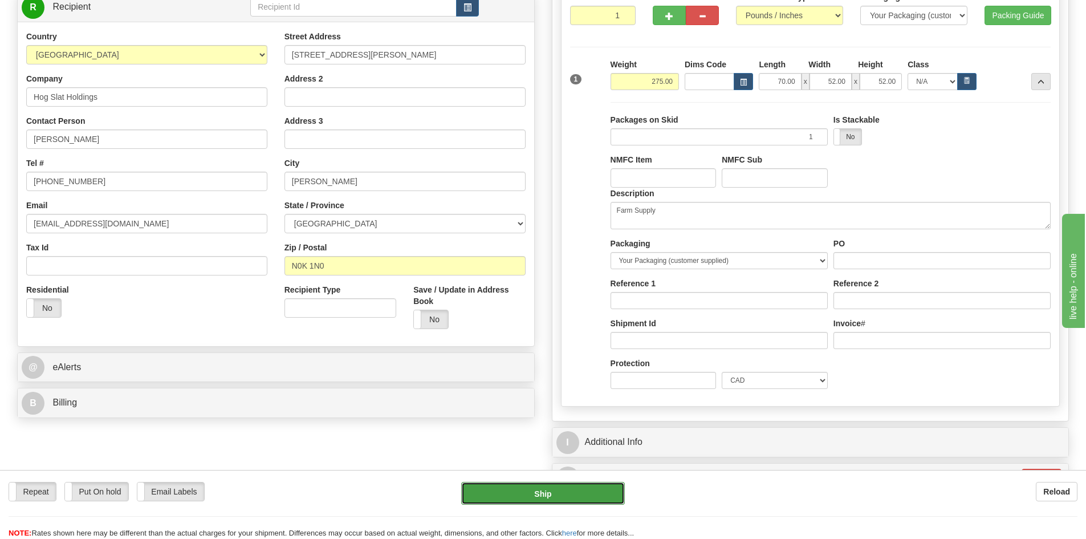
click at [538, 494] on button "Ship" at bounding box center [543, 493] width 164 height 23
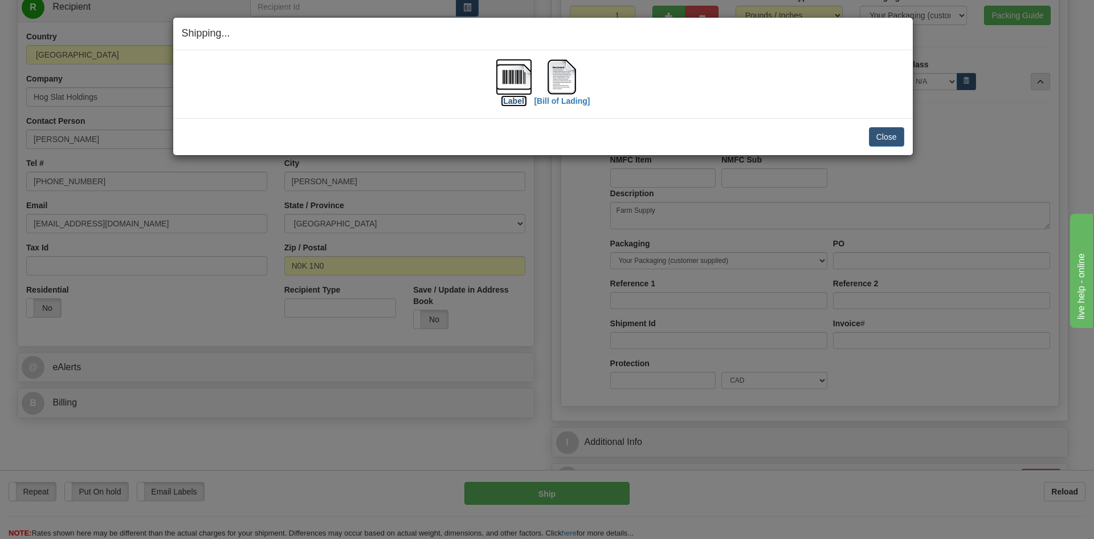
click at [512, 99] on label "[Label]" at bounding box center [514, 100] width 26 height 11
click at [559, 101] on label "[Bill of Lading]" at bounding box center [562, 100] width 56 height 11
click at [890, 135] on button "Close" at bounding box center [886, 136] width 35 height 19
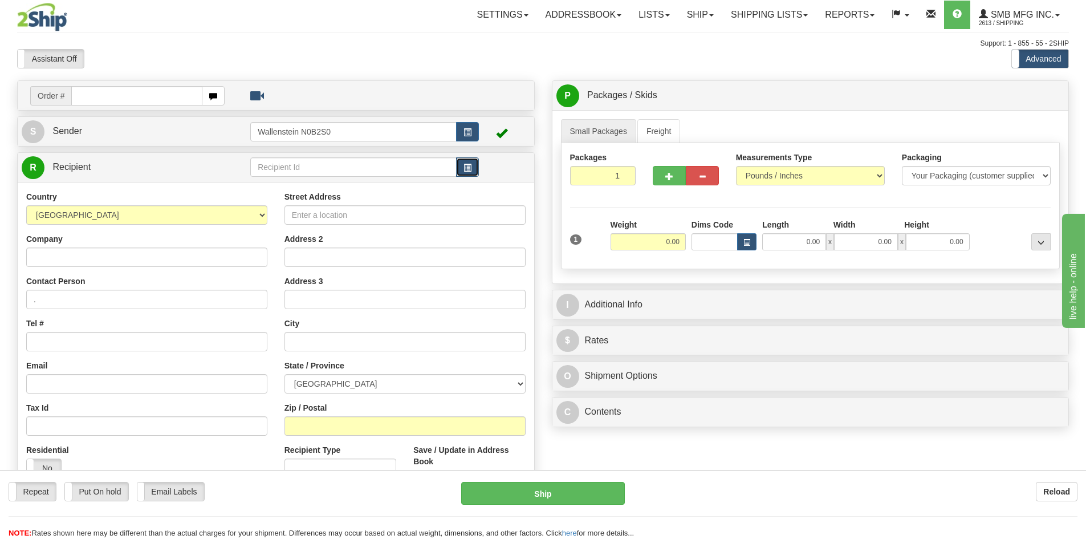
click at [471, 165] on span "button" at bounding box center [467, 167] width 8 height 7
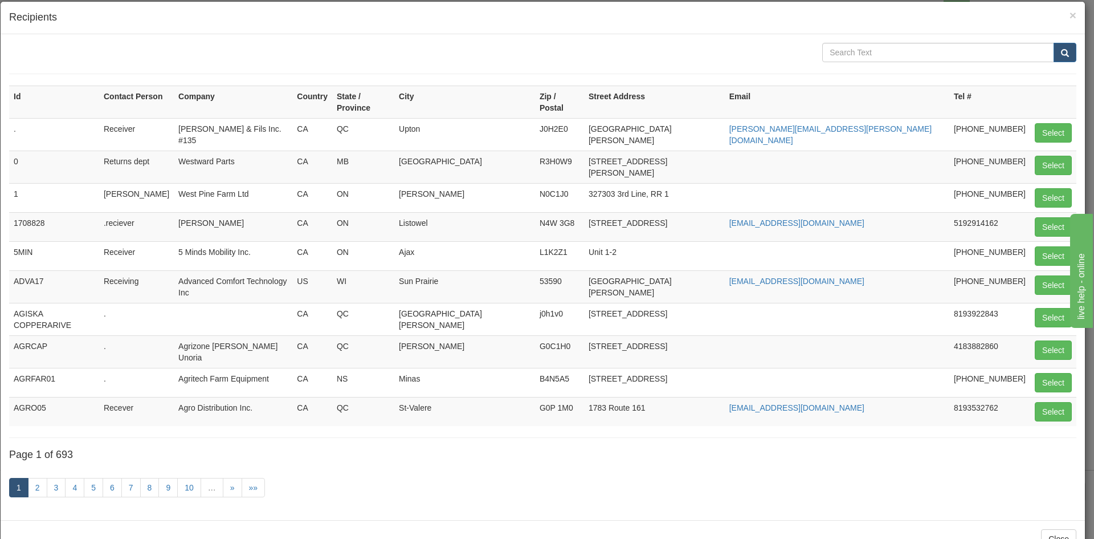
scroll to position [23, 0]
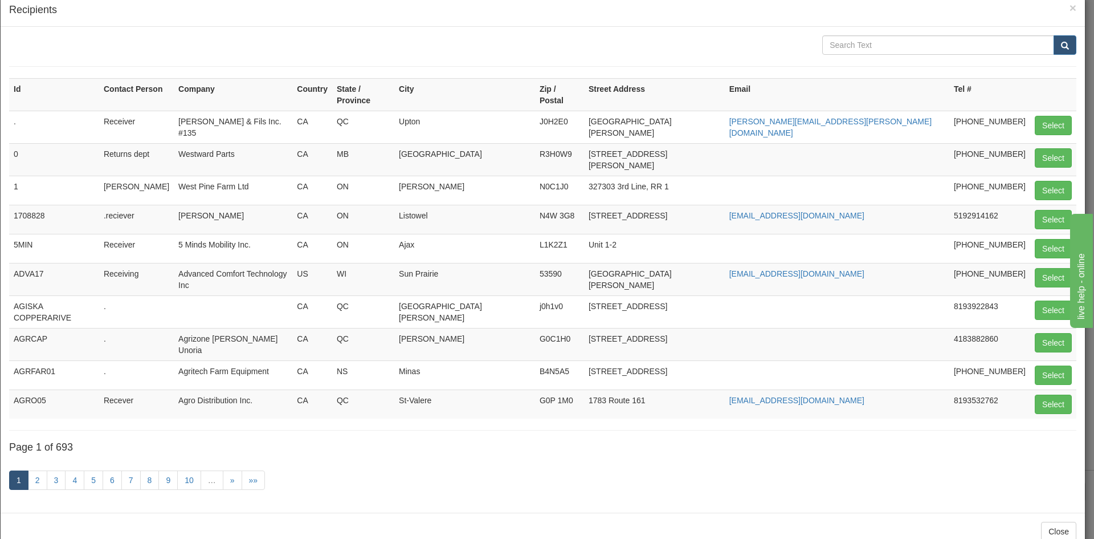
click at [297, 459] on div "1 2 3 4 5 6 7 8 9 10 … » »»" at bounding box center [542, 481] width 1067 height 45
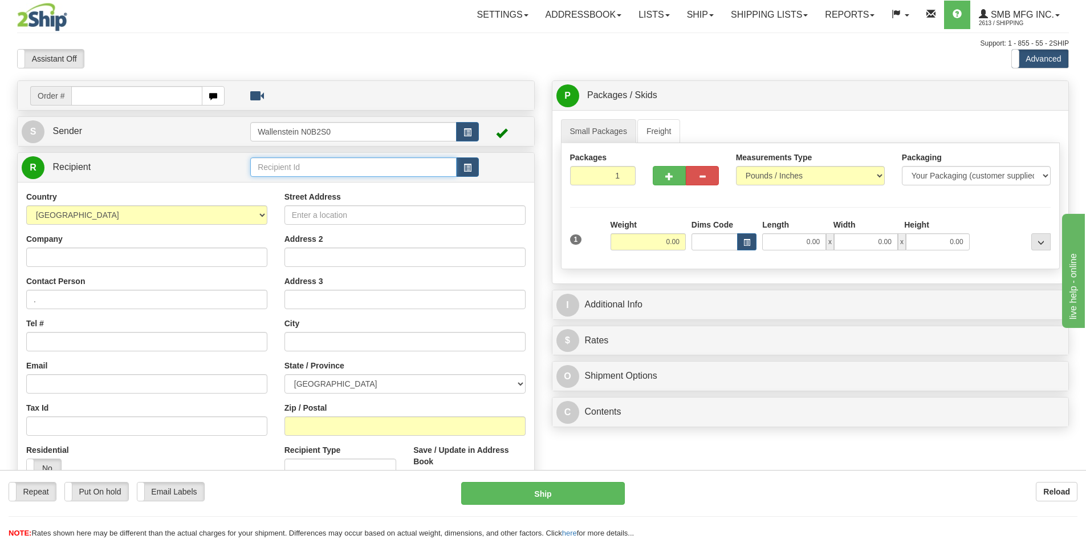
click at [374, 164] on input "text" at bounding box center [353, 166] width 206 height 19
click at [463, 170] on span "button" at bounding box center [467, 167] width 8 height 7
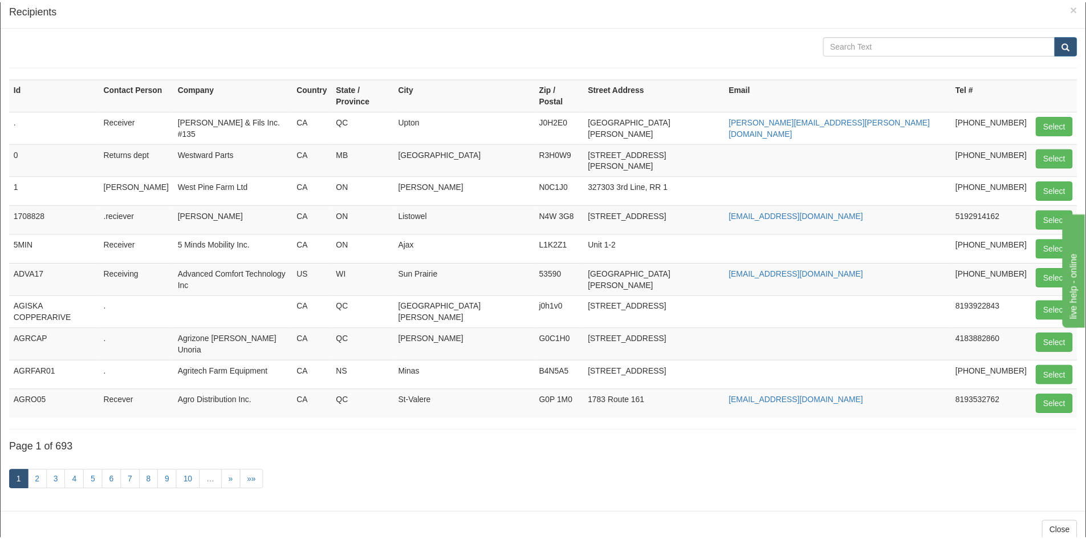
scroll to position [0, 0]
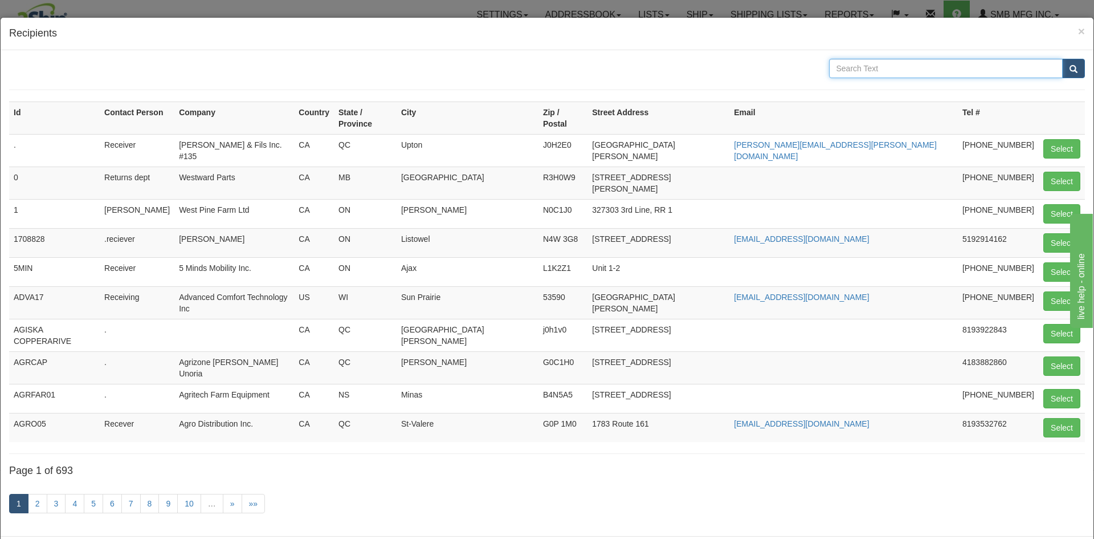
click at [881, 71] on input "text" at bounding box center [946, 68] width 234 height 19
type input "hog"
click at [1070, 67] on span "submit" at bounding box center [1074, 69] width 8 height 7
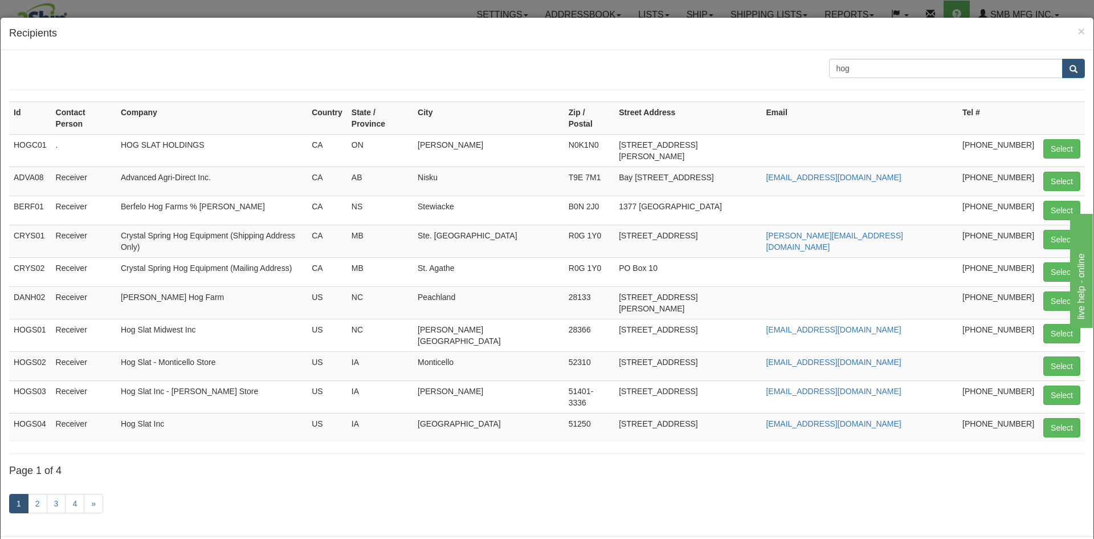
click at [214, 134] on td "HOG SLAT HOLDINGS" at bounding box center [211, 150] width 191 height 32
click at [1053, 139] on button "Select" at bounding box center [1061, 148] width 37 height 19
type input "HOGC01"
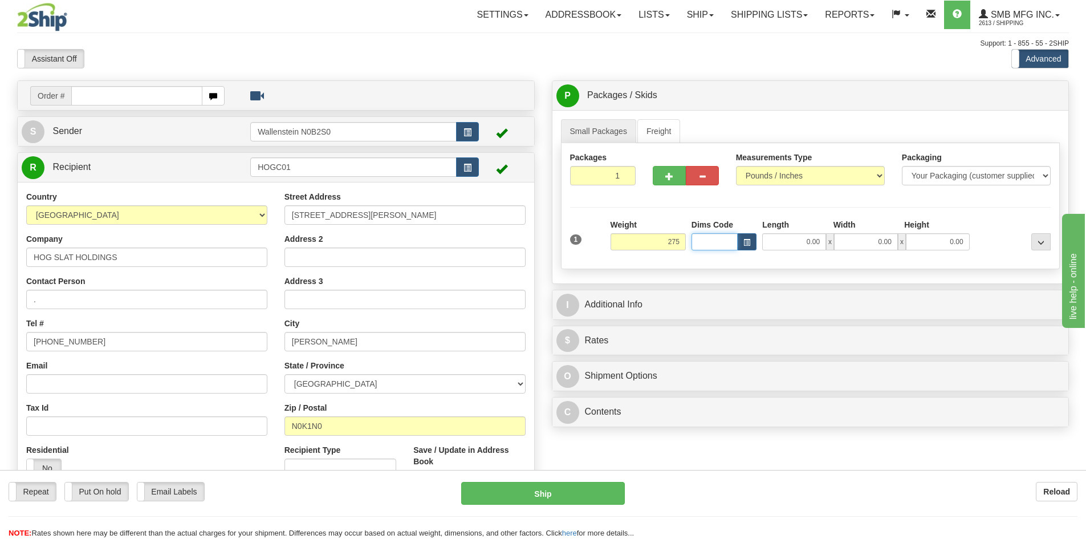
type input "275.00"
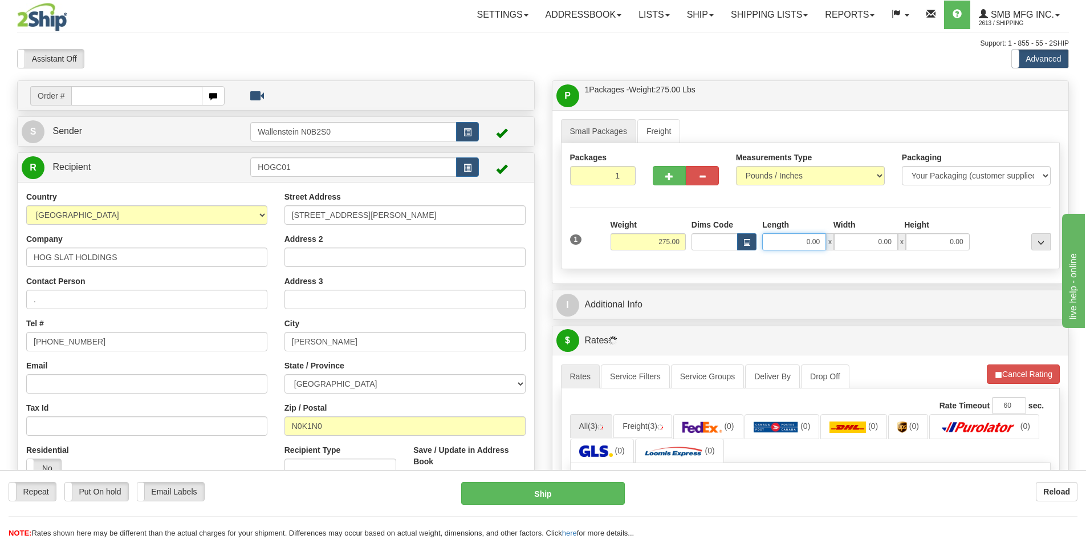
click at [805, 244] on input "0.00" at bounding box center [794, 241] width 64 height 17
type input "70.00"
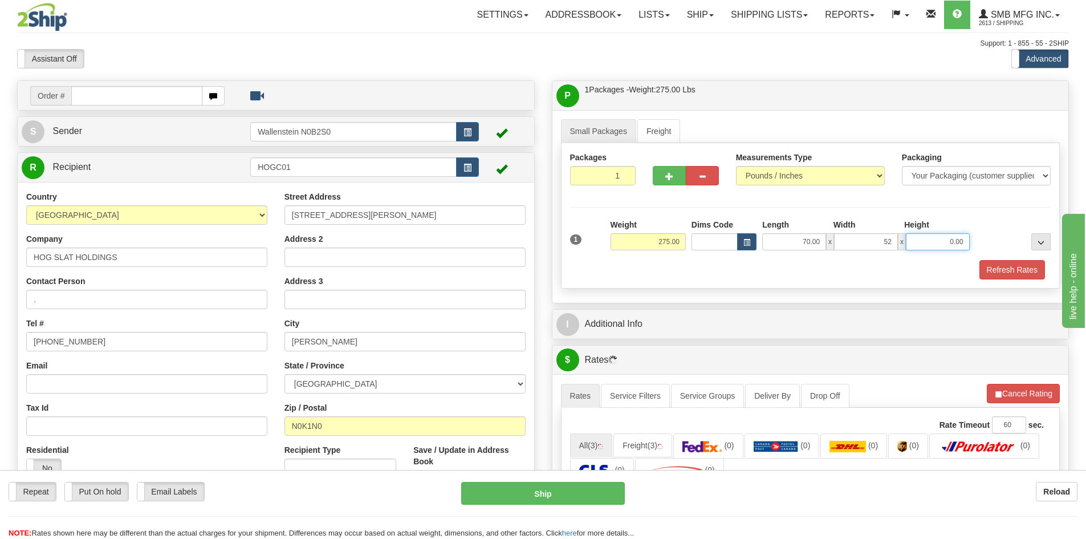
type input "52.00"
click at [1004, 271] on button "Refresh Rates" at bounding box center [1012, 269] width 66 height 19
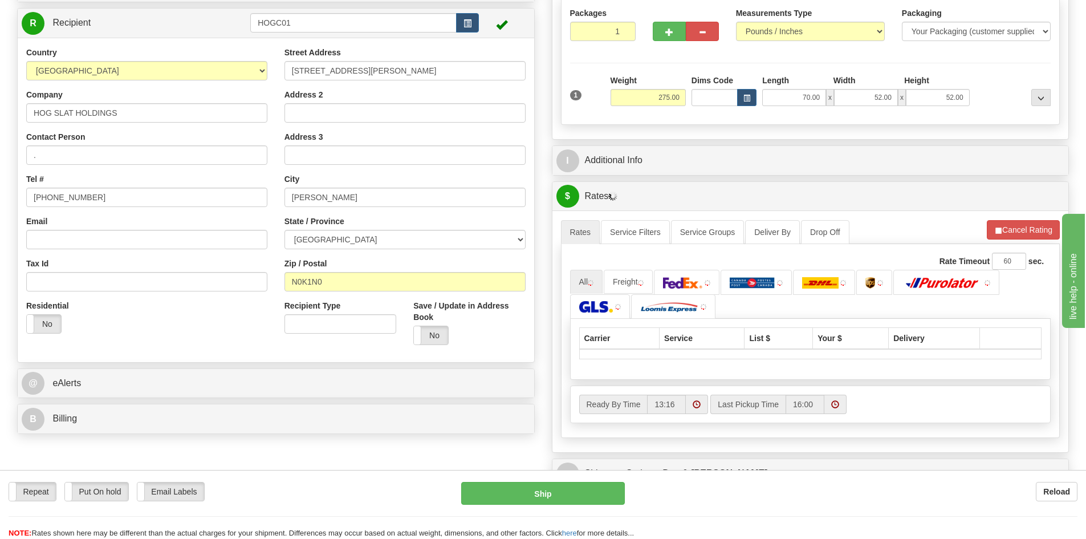
scroll to position [171, 0]
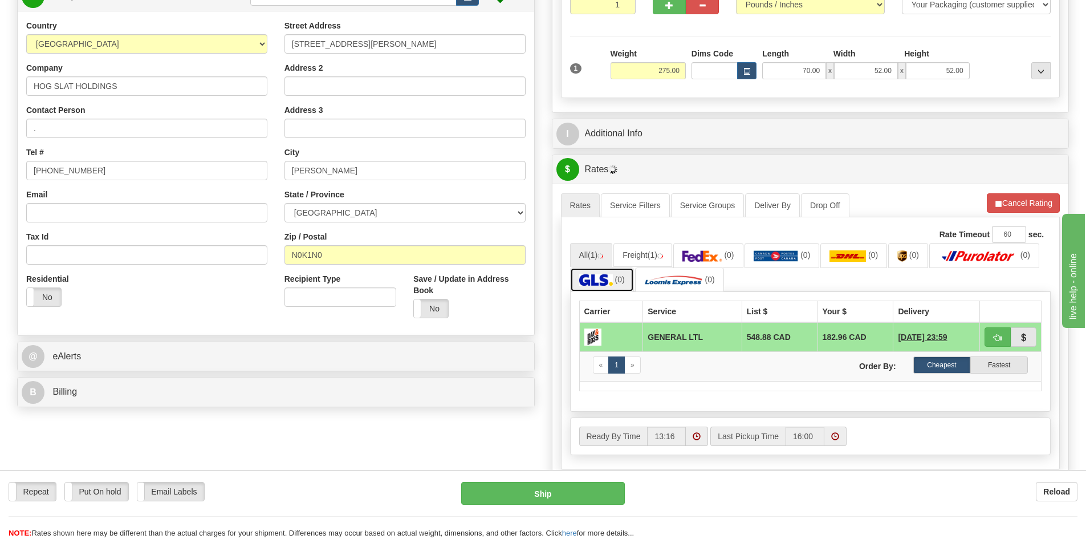
click at [605, 277] on img at bounding box center [596, 279] width 34 height 11
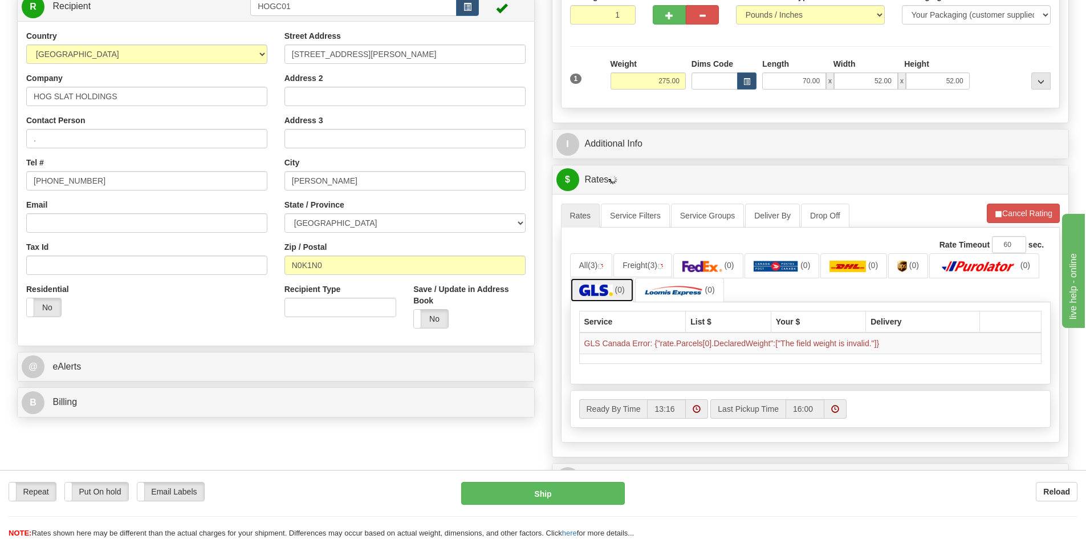
scroll to position [0, 0]
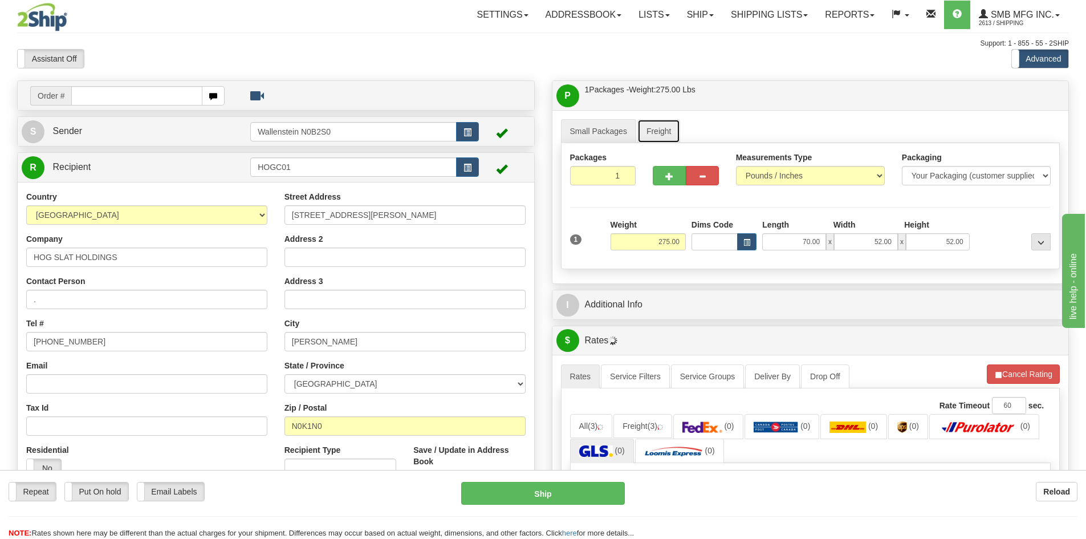
click at [656, 132] on link "Freight" at bounding box center [658, 131] width 43 height 24
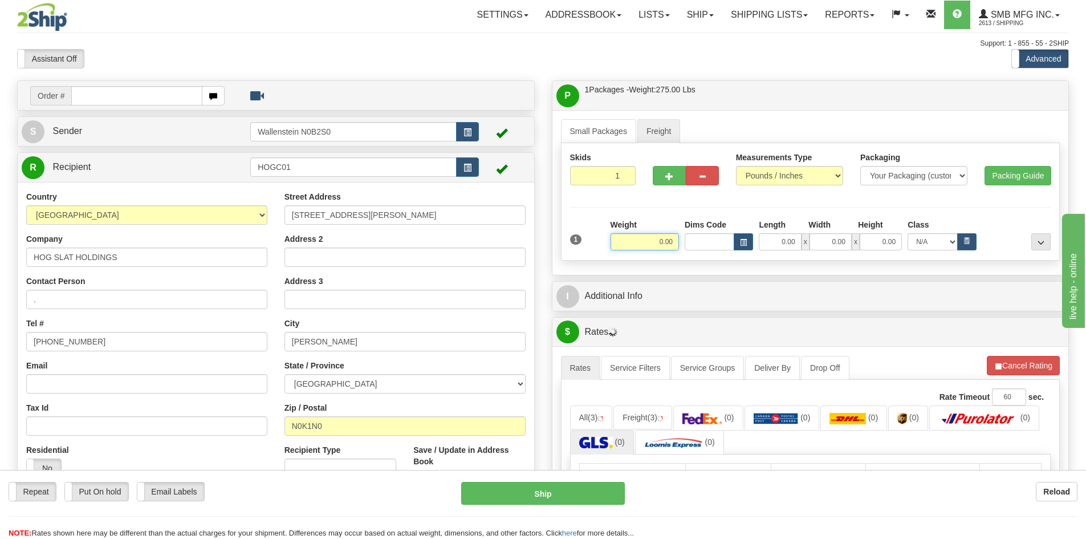
click at [655, 240] on input "0.00" at bounding box center [644, 241] width 68 height 17
type input "275.00"
drag, startPoint x: 785, startPoint y: 242, endPoint x: 793, endPoint y: 241, distance: 8.0
click at [785, 242] on input "0.00" at bounding box center [780, 241] width 42 height 17
type input "70.00"
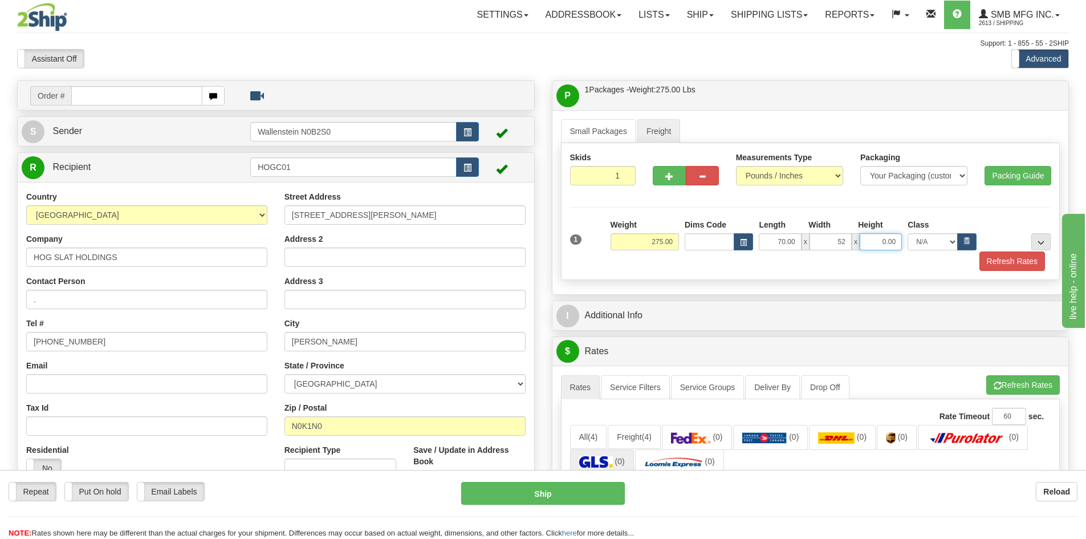
type input "52.00"
click at [993, 257] on button "Refresh Rates" at bounding box center [1012, 260] width 66 height 19
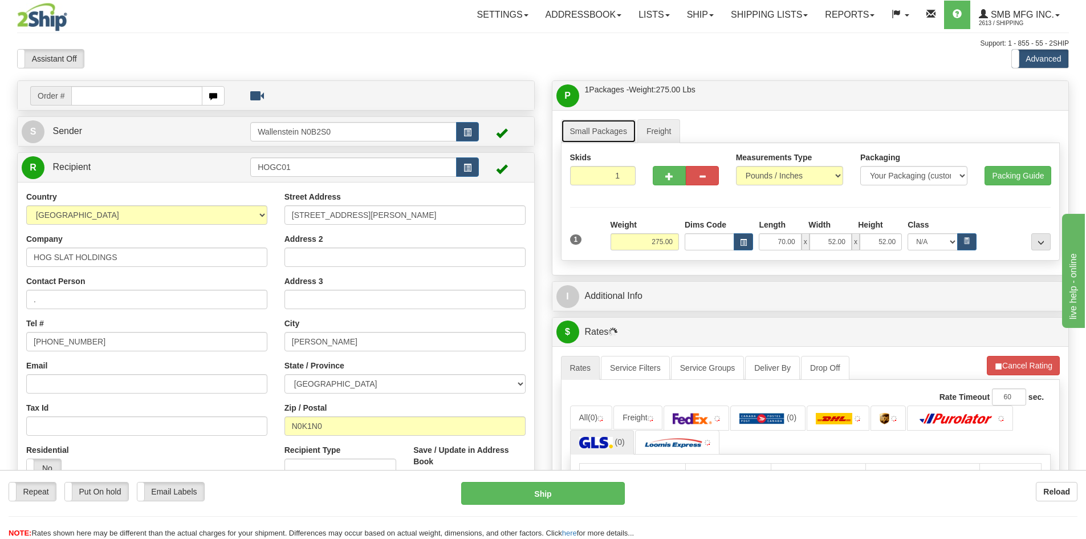
click at [605, 134] on link "Small Packages" at bounding box center [598, 131] width 75 height 24
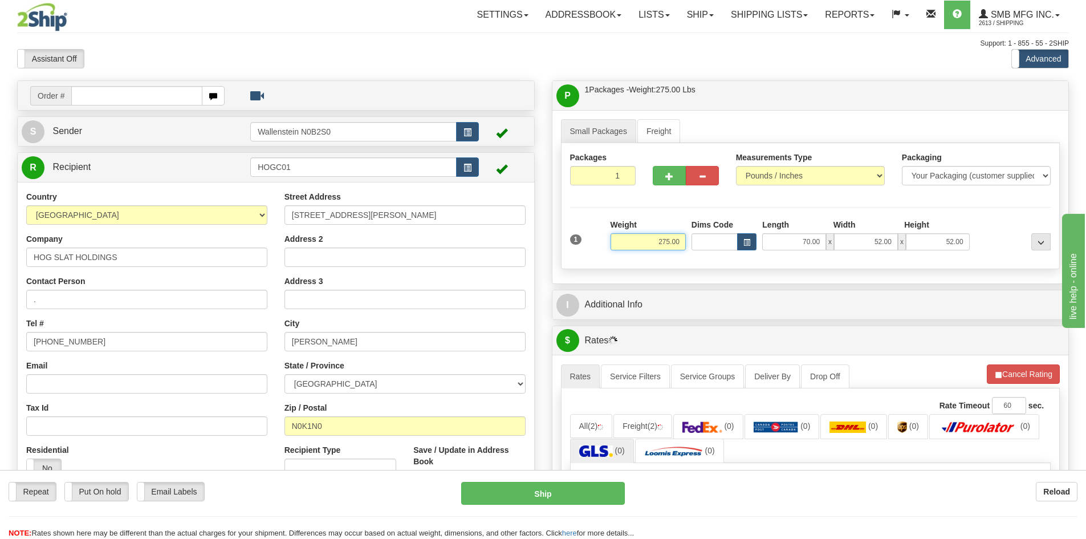
click at [670, 244] on input "275.00" at bounding box center [647, 241] width 75 height 17
drag, startPoint x: 656, startPoint y: 238, endPoint x: 679, endPoint y: 235, distance: 23.0
click at [679, 235] on input "275.00" at bounding box center [647, 241] width 75 height 17
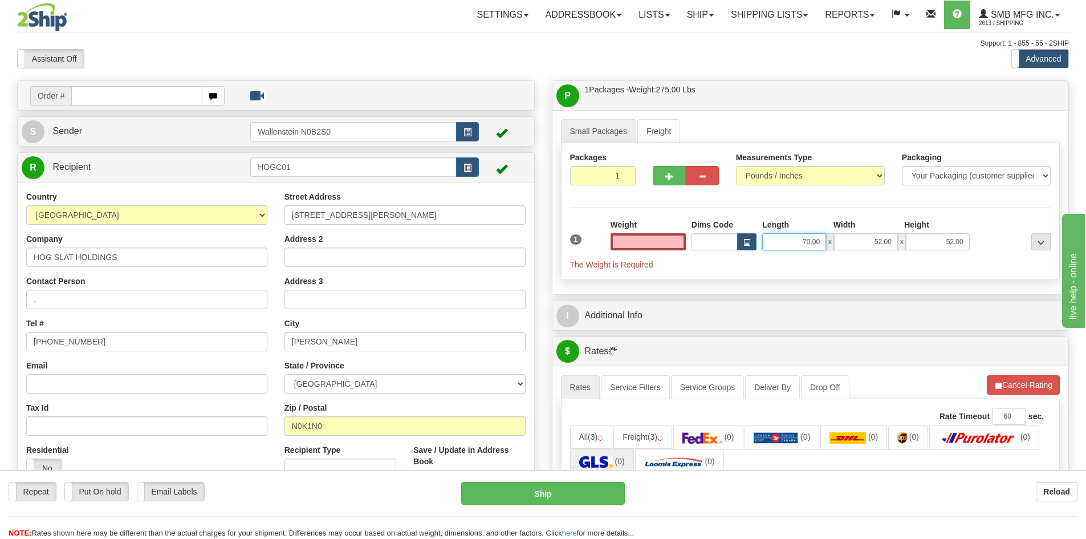
type input "0.00"
drag, startPoint x: 797, startPoint y: 242, endPoint x: 830, endPoint y: 240, distance: 33.1
click at [829, 240] on div "70.00 x 52.00 x 52.00" at bounding box center [865, 241] width 207 height 17
type input "0.00"
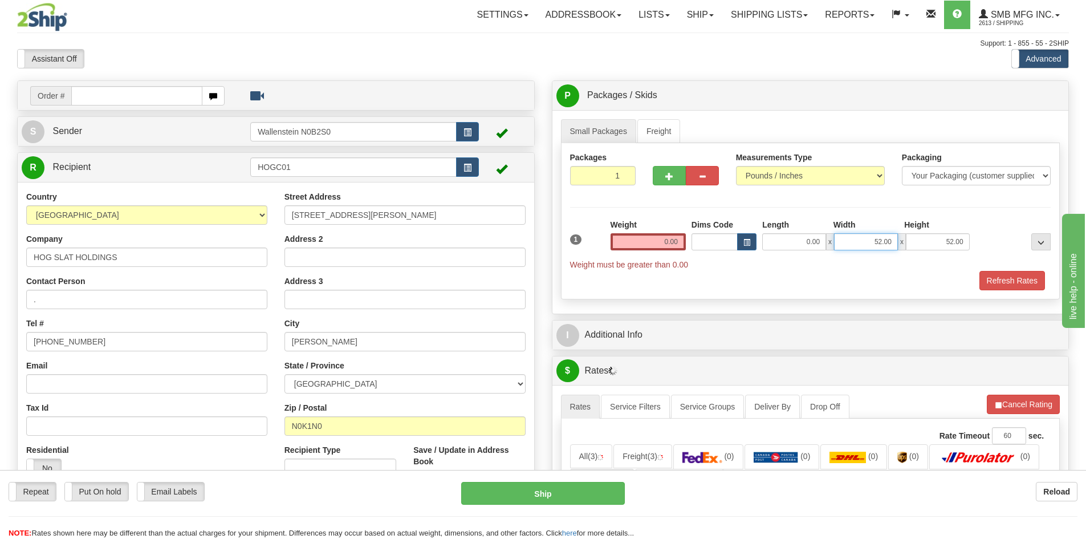
drag, startPoint x: 854, startPoint y: 243, endPoint x: 919, endPoint y: 247, distance: 64.5
click at [913, 246] on div "0.00 x 52.00 x 52.00" at bounding box center [865, 241] width 207 height 17
type input "0.00"
drag, startPoint x: 927, startPoint y: 247, endPoint x: 972, endPoint y: 244, distance: 44.5
click at [972, 244] on div "1 Weight 0.00 Dims Code 0.00" at bounding box center [810, 244] width 487 height 51
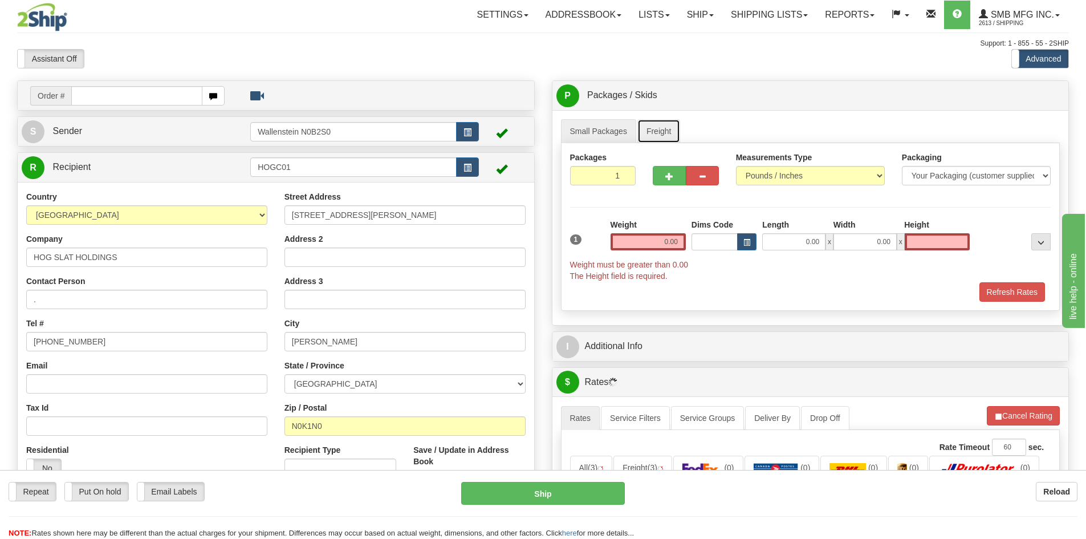
type input "0.00"
click at [657, 133] on link "Freight" at bounding box center [658, 131] width 43 height 24
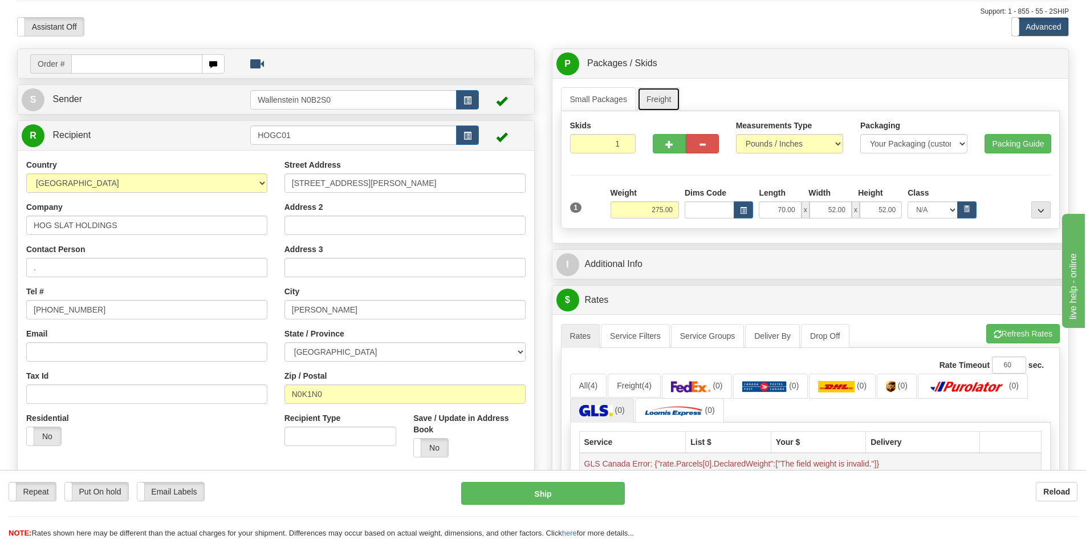
scroll to position [57, 0]
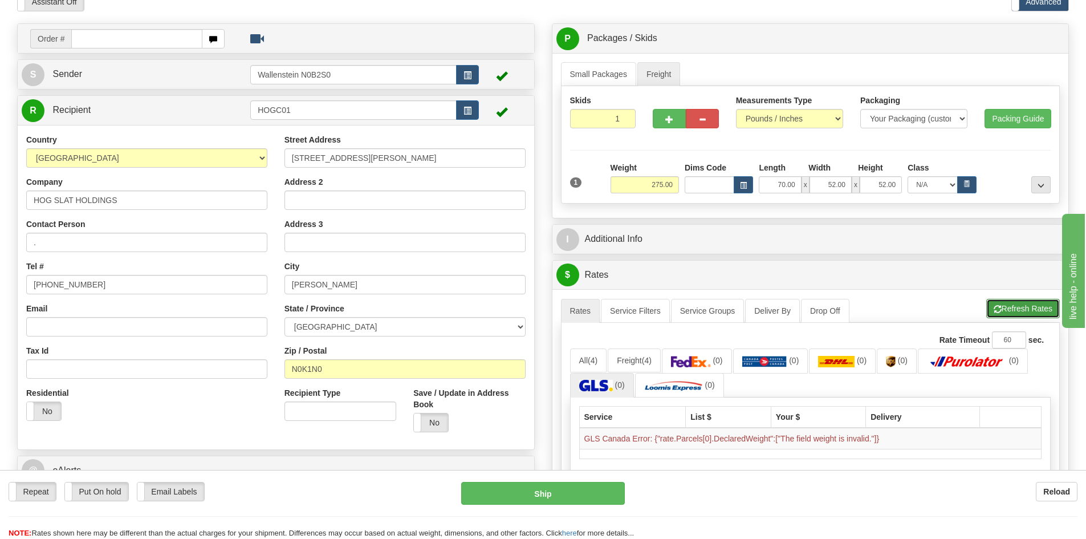
click at [1006, 305] on button "Refresh Rates" at bounding box center [1023, 308] width 74 height 19
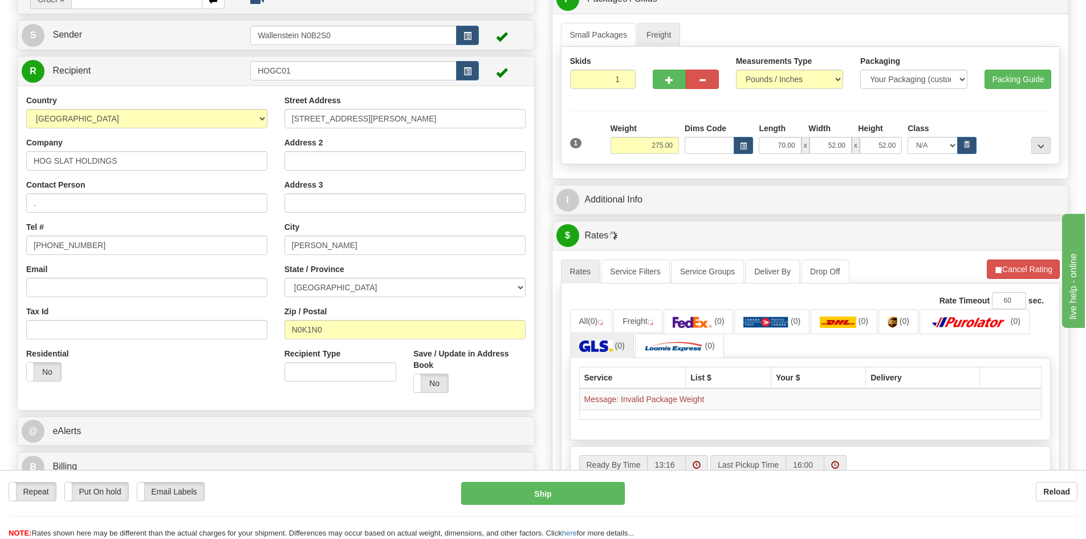
scroll to position [171, 0]
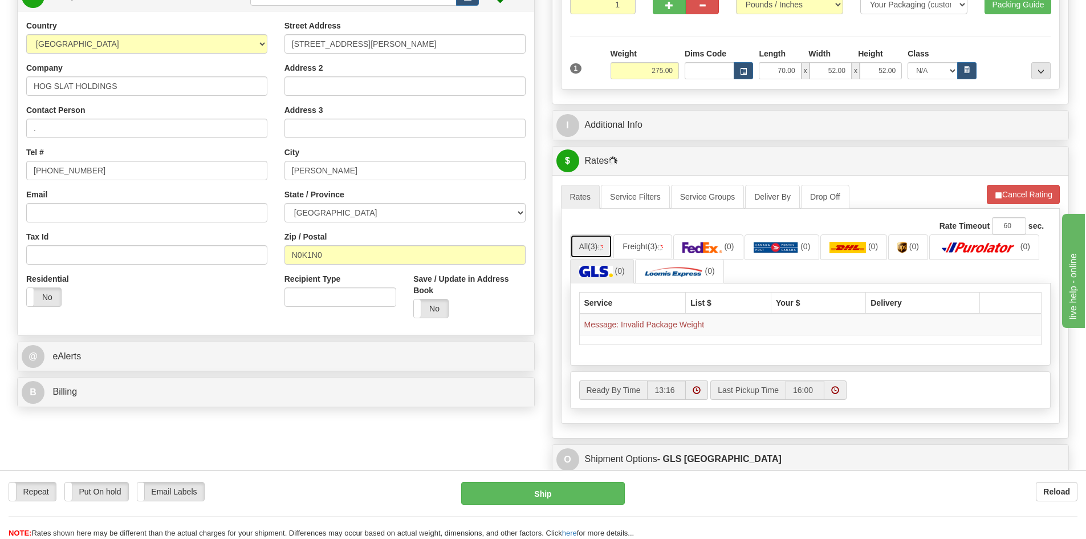
click at [594, 246] on span "(3)" at bounding box center [593, 246] width 10 height 9
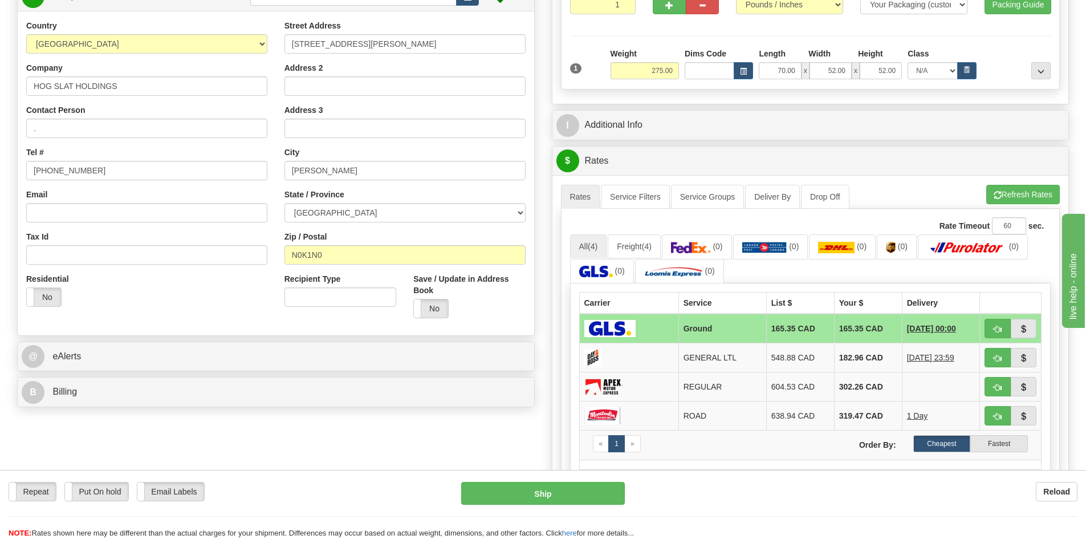
click at [233, 285] on div "Residential Yes No" at bounding box center [147, 294] width 258 height 42
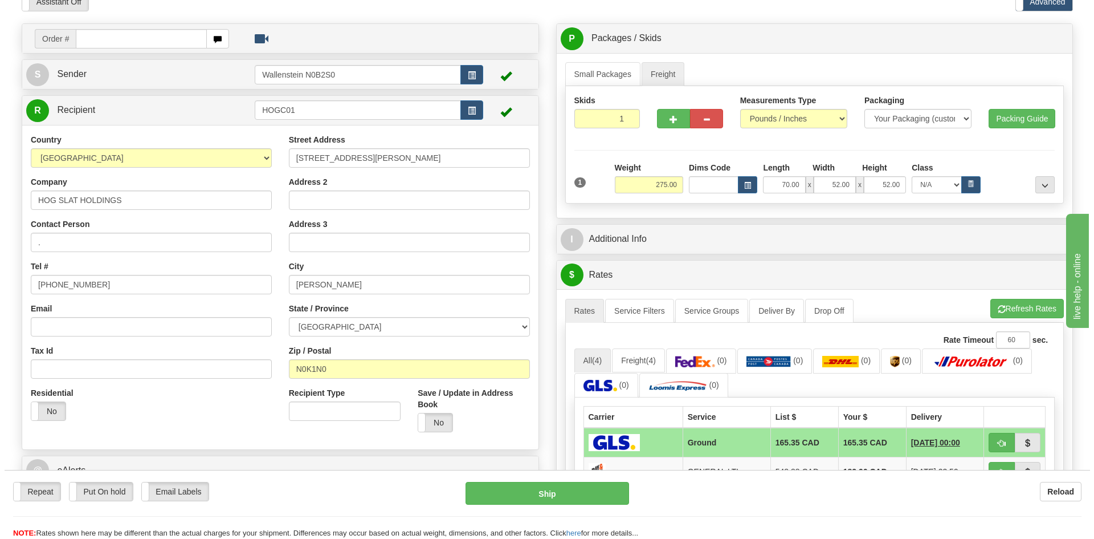
scroll to position [0, 0]
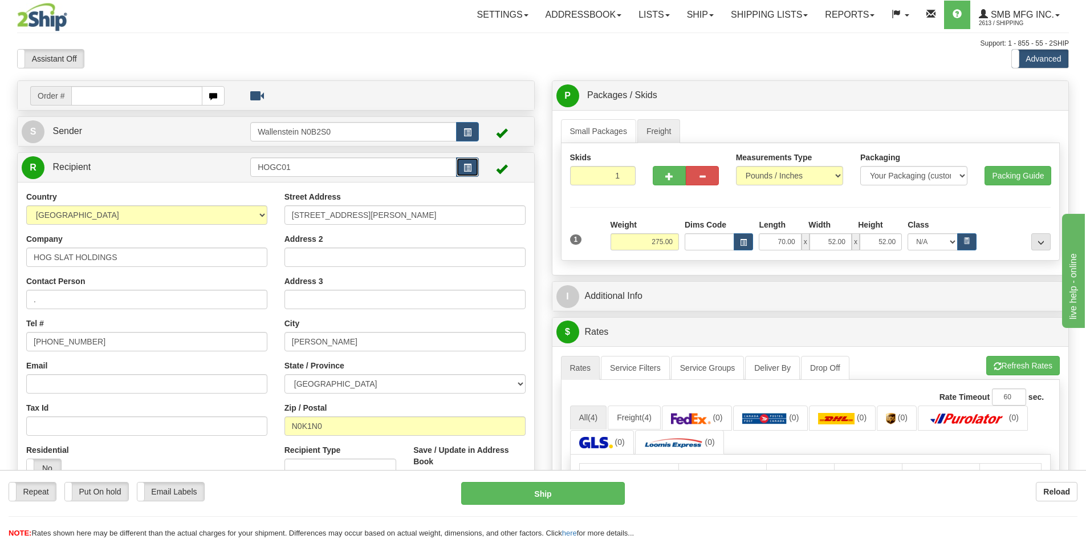
click at [459, 166] on button "button" at bounding box center [467, 166] width 23 height 19
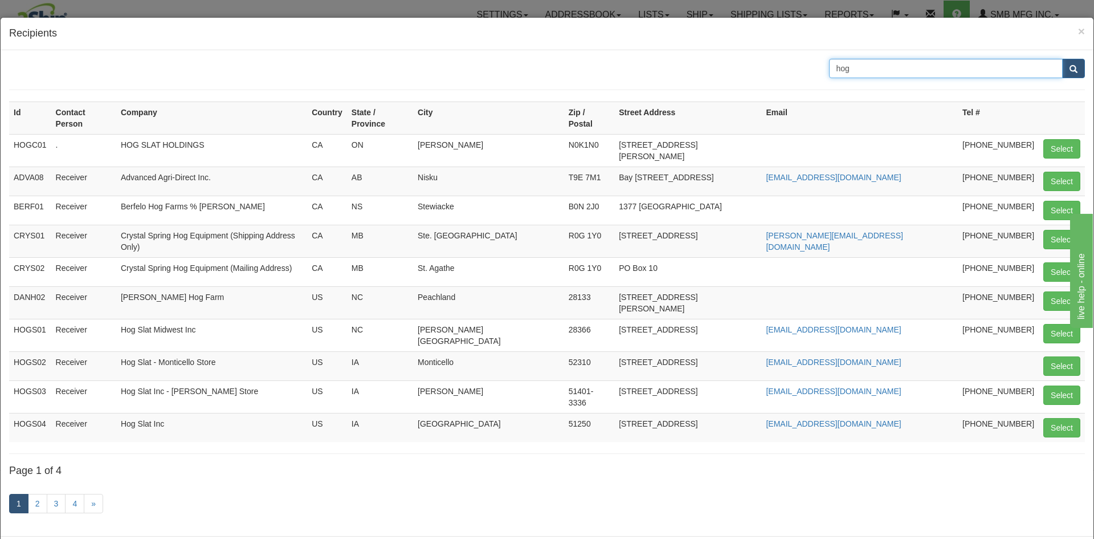
drag, startPoint x: 923, startPoint y: 71, endPoint x: 694, endPoint y: 92, distance: 230.7
click at [694, 92] on div "hog Id Contact Person Company Country State / Province City Zip / Postal Street…" at bounding box center [547, 293] width 1076 height 468
click at [1064, 60] on button "submit" at bounding box center [1073, 68] width 23 height 19
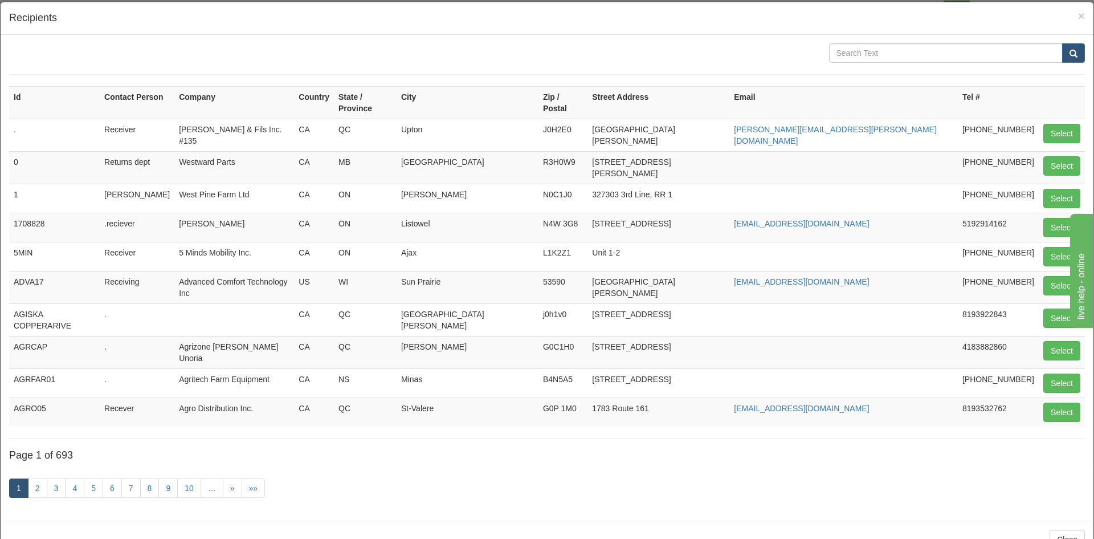
scroll to position [23, 0]
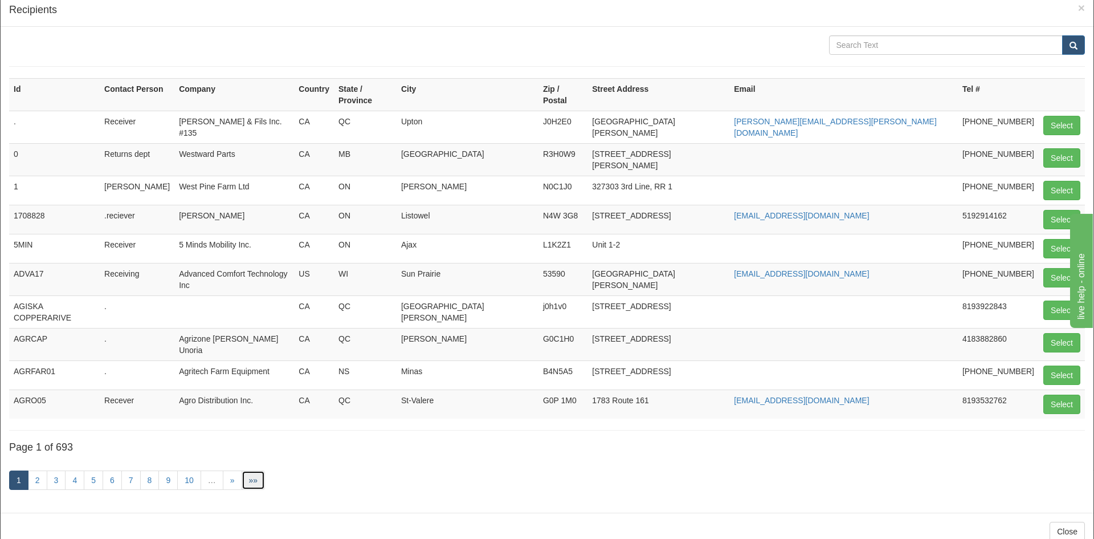
click at [250, 470] on link "»»" at bounding box center [254, 479] width 24 height 19
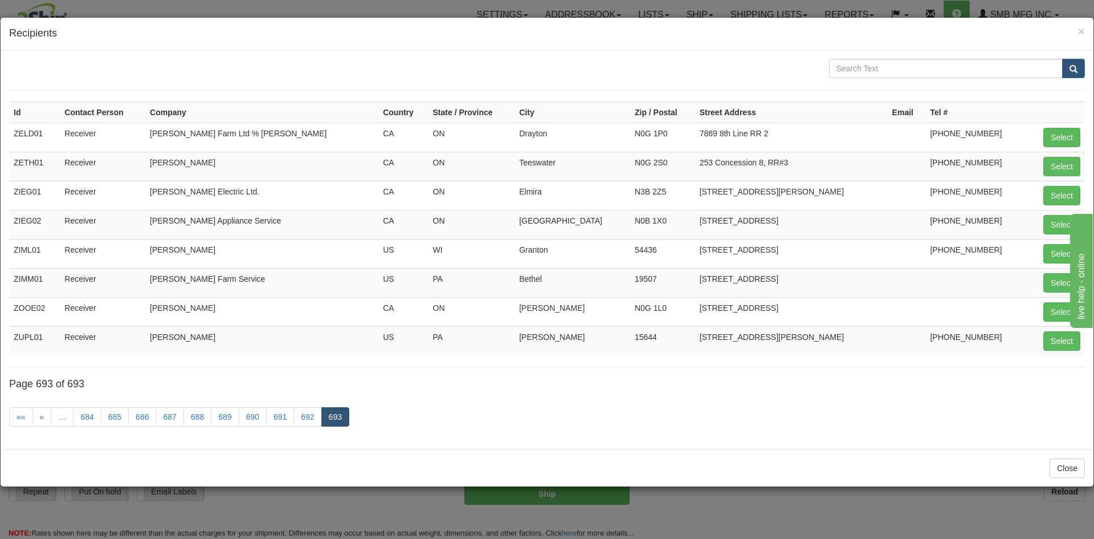
scroll to position [0, 0]
click at [143, 414] on link "686" at bounding box center [142, 416] width 28 height 19
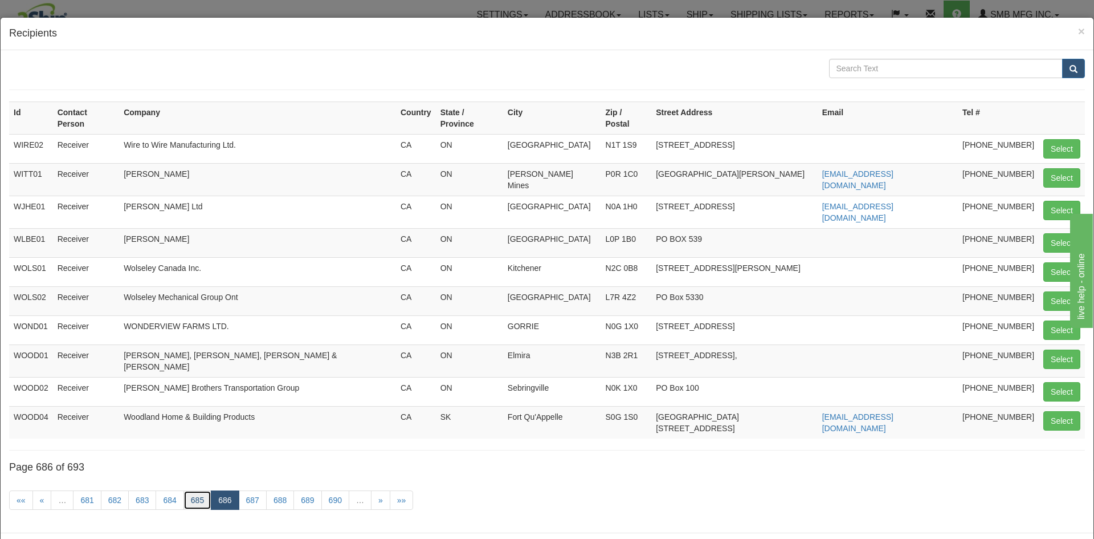
click at [195, 490] on link "685" at bounding box center [198, 499] width 28 height 19
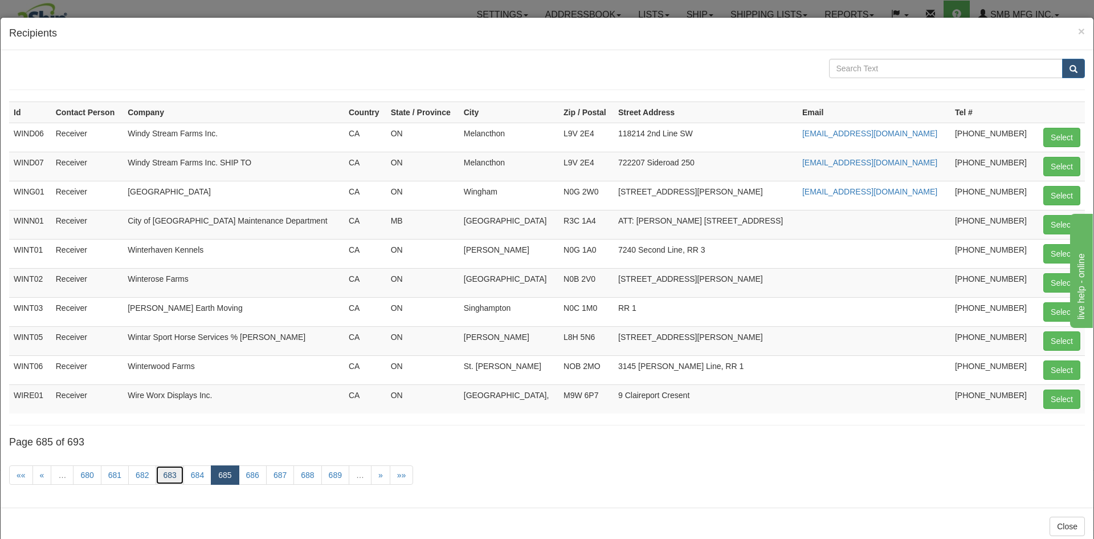
click at [163, 476] on link "683" at bounding box center [170, 474] width 28 height 19
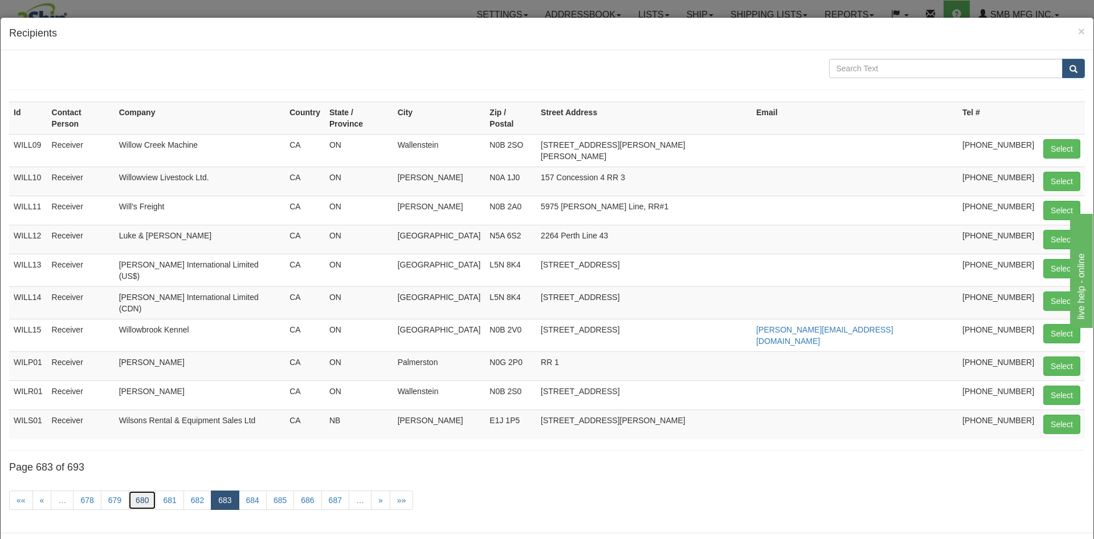
click at [134, 490] on link "680" at bounding box center [142, 499] width 28 height 19
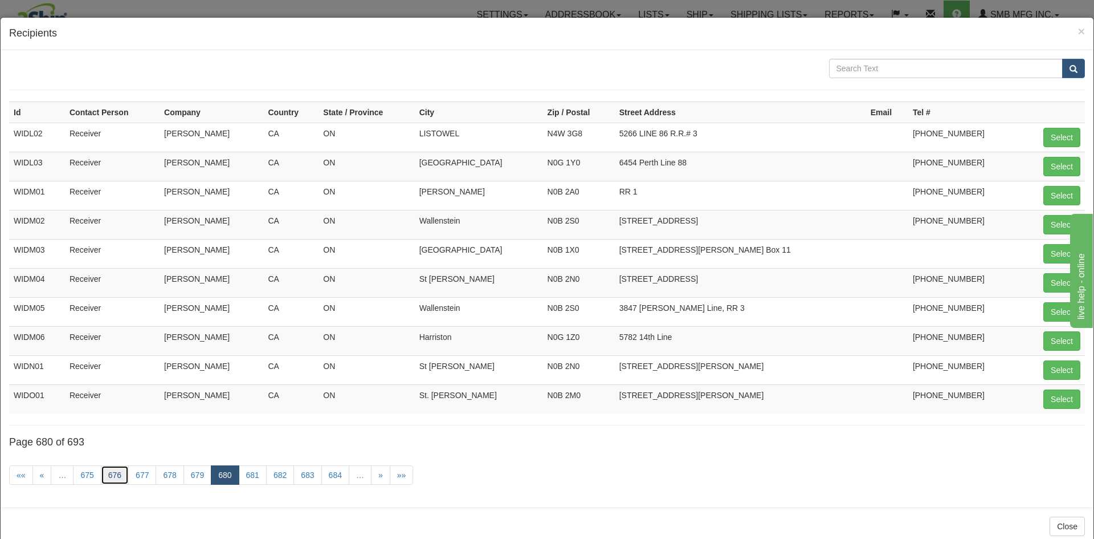
click at [111, 475] on link "676" at bounding box center [115, 474] width 28 height 19
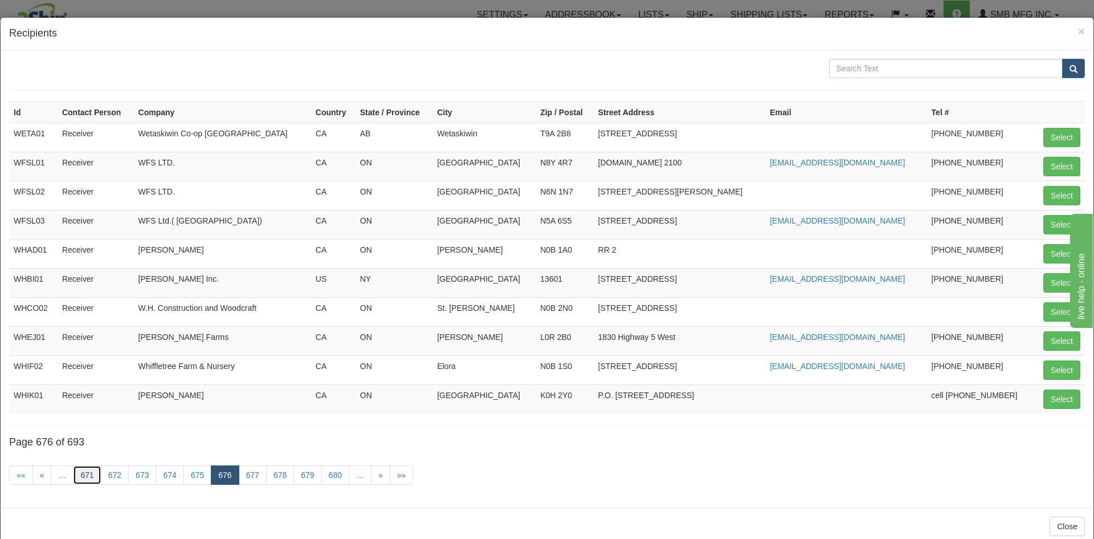
click at [82, 475] on link "671" at bounding box center [87, 474] width 28 height 19
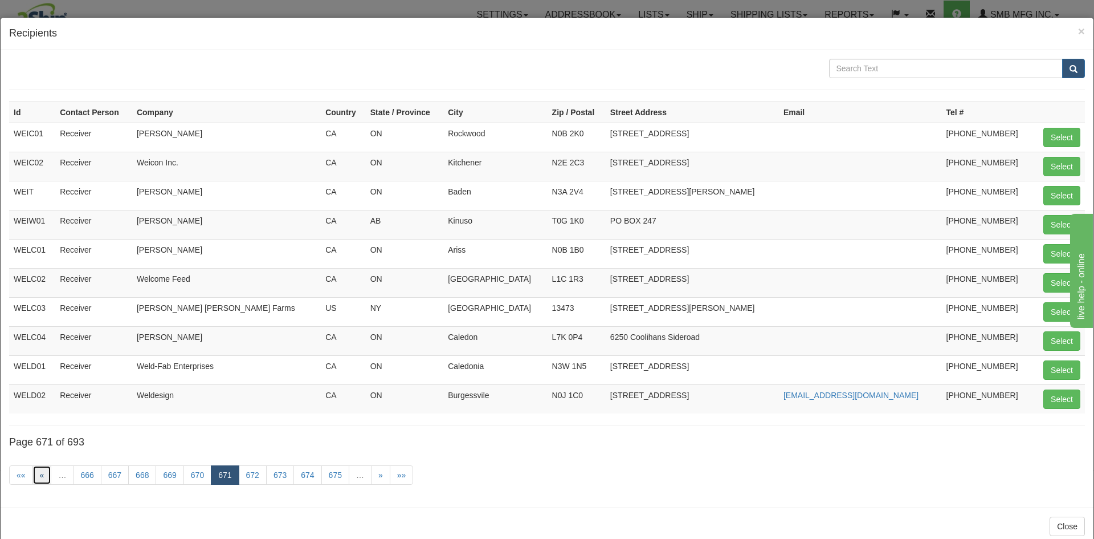
click at [39, 475] on link "«" at bounding box center [41, 474] width 19 height 19
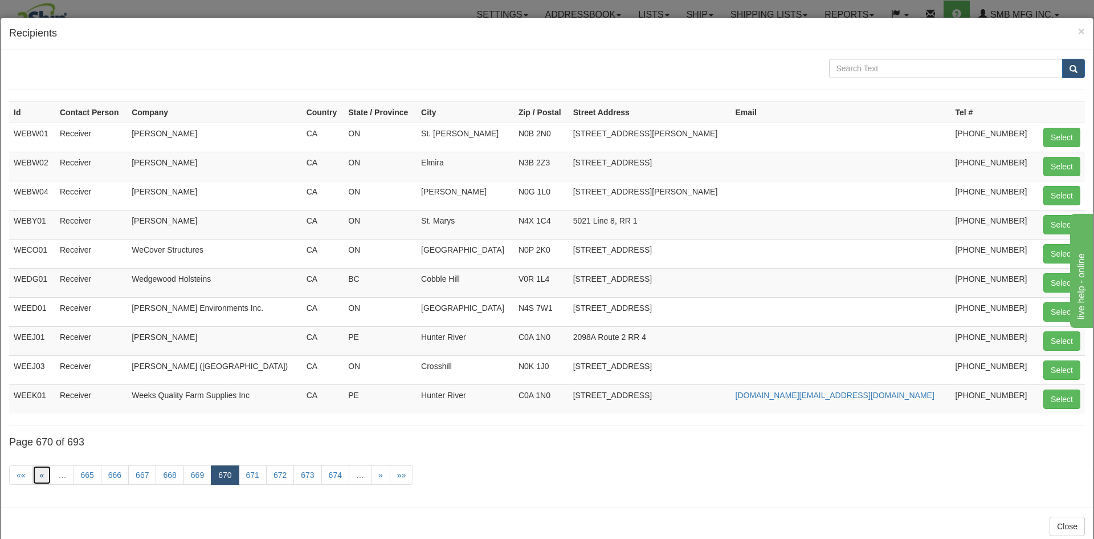
click at [39, 478] on link "«" at bounding box center [41, 474] width 19 height 19
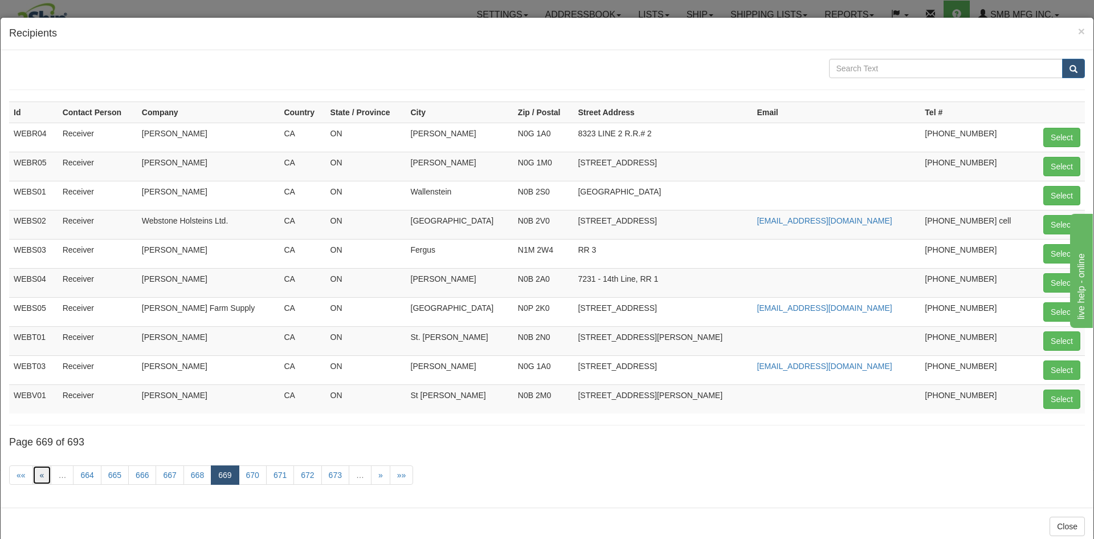
click at [39, 478] on link "«" at bounding box center [41, 474] width 19 height 19
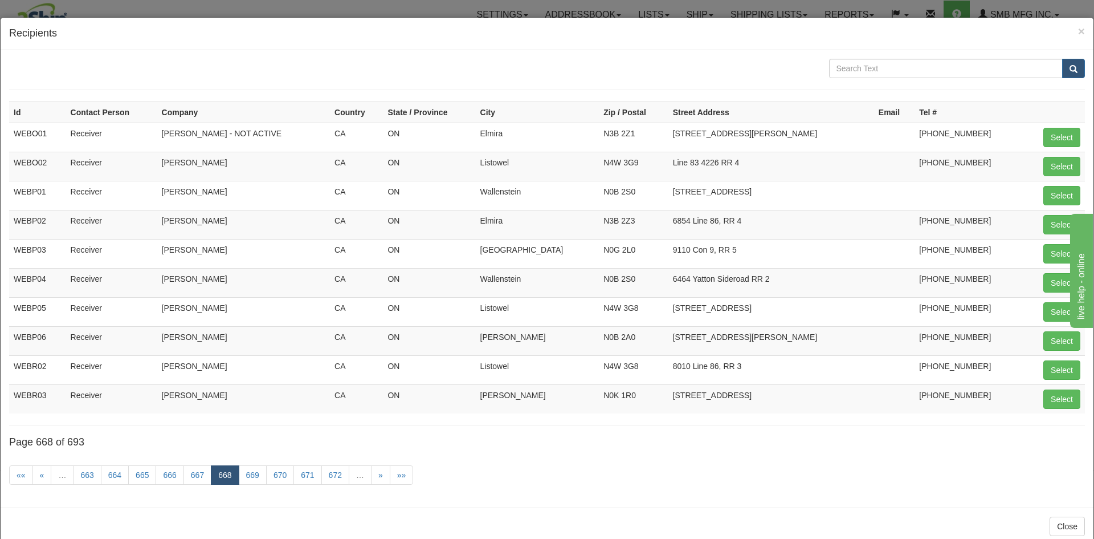
click at [39, 478] on link "«" at bounding box center [41, 474] width 19 height 19
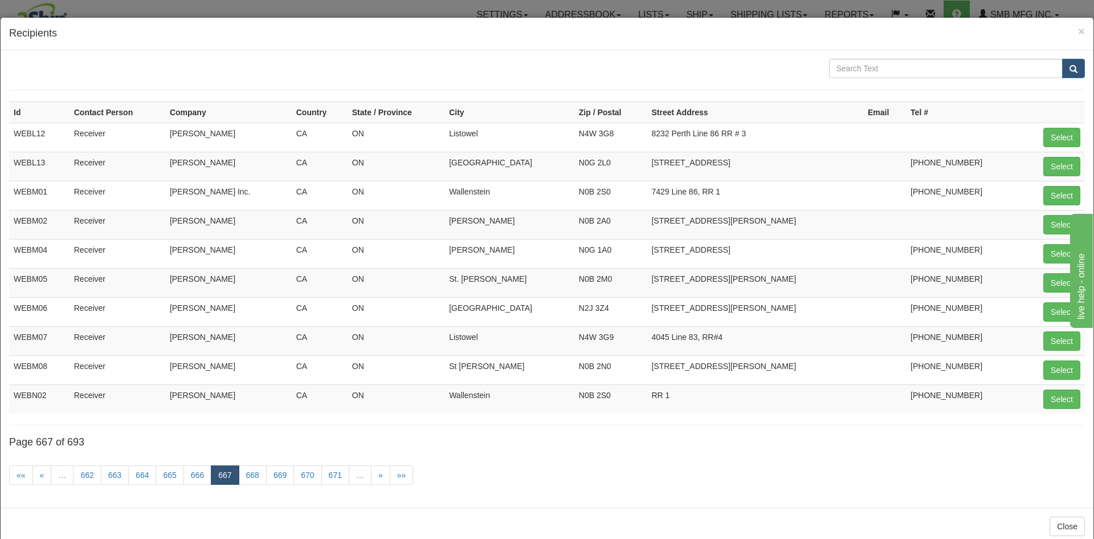
click at [39, 478] on link "«" at bounding box center [41, 474] width 19 height 19
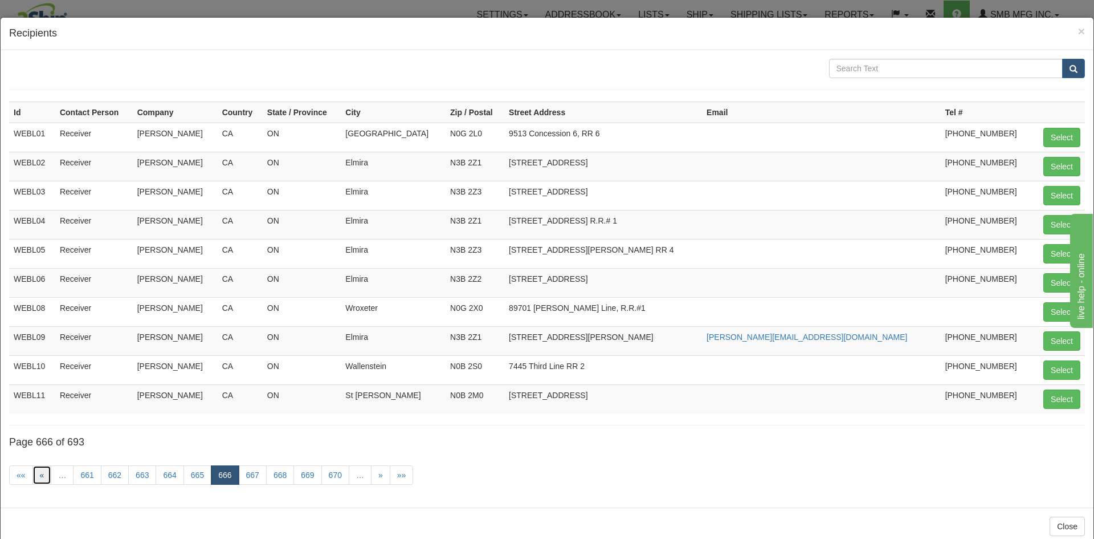
click at [39, 478] on link "«" at bounding box center [41, 474] width 19 height 19
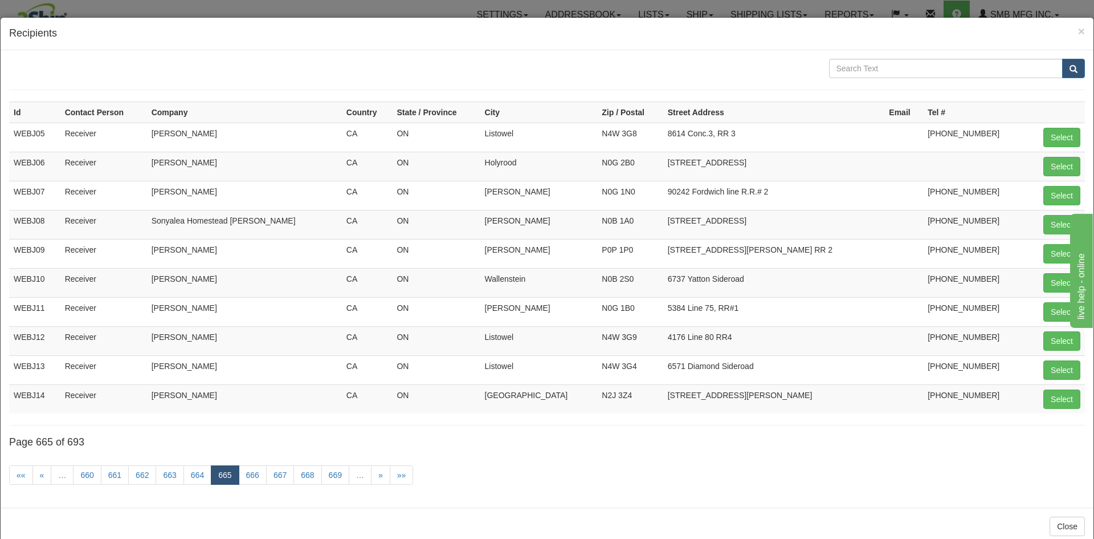
click at [39, 478] on link "«" at bounding box center [41, 474] width 19 height 19
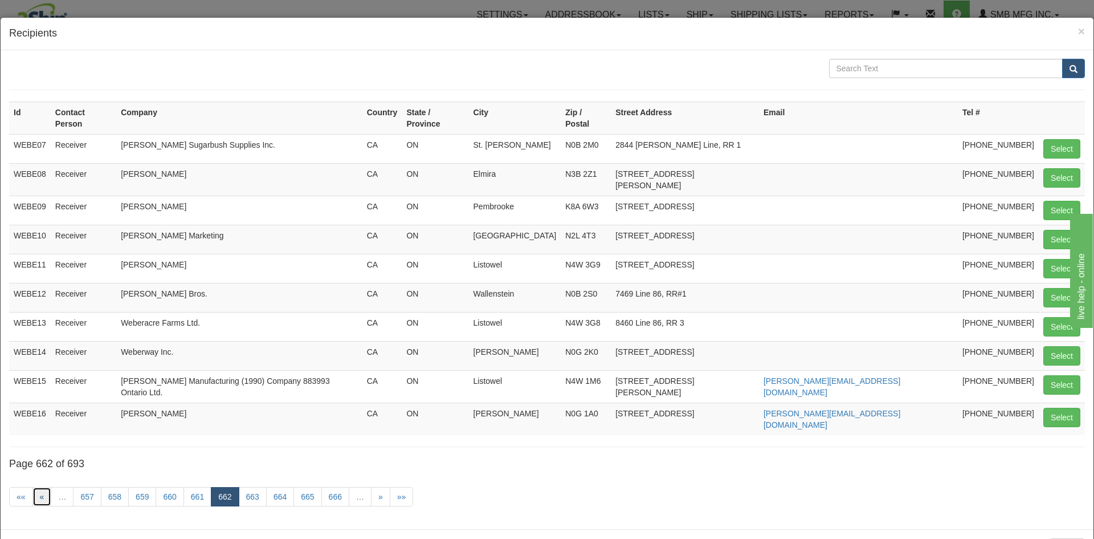
click at [39, 487] on link "«" at bounding box center [41, 496] width 19 height 19
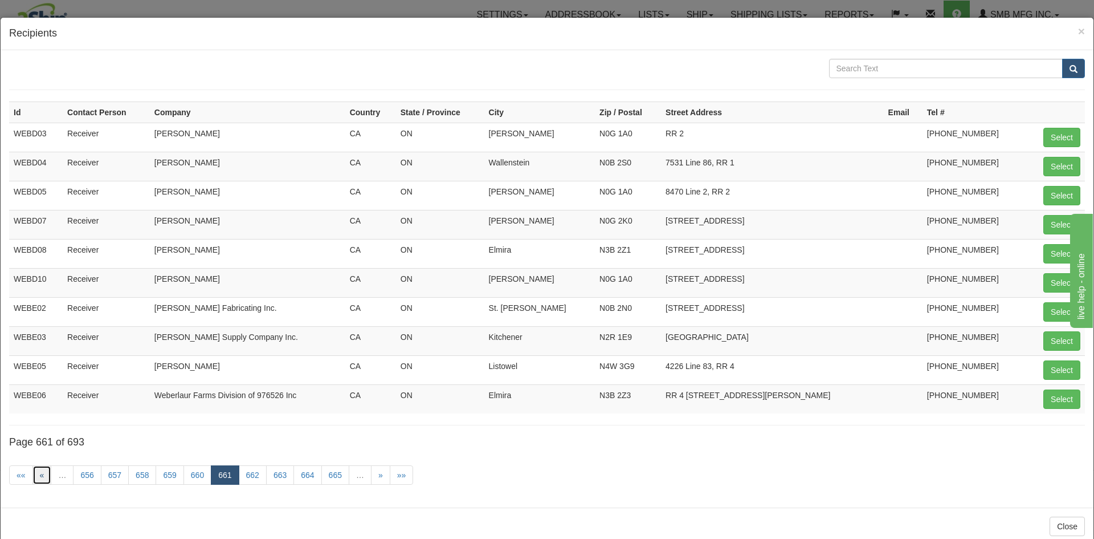
click at [39, 478] on link "«" at bounding box center [41, 474] width 19 height 19
